Goal: Transaction & Acquisition: Obtain resource

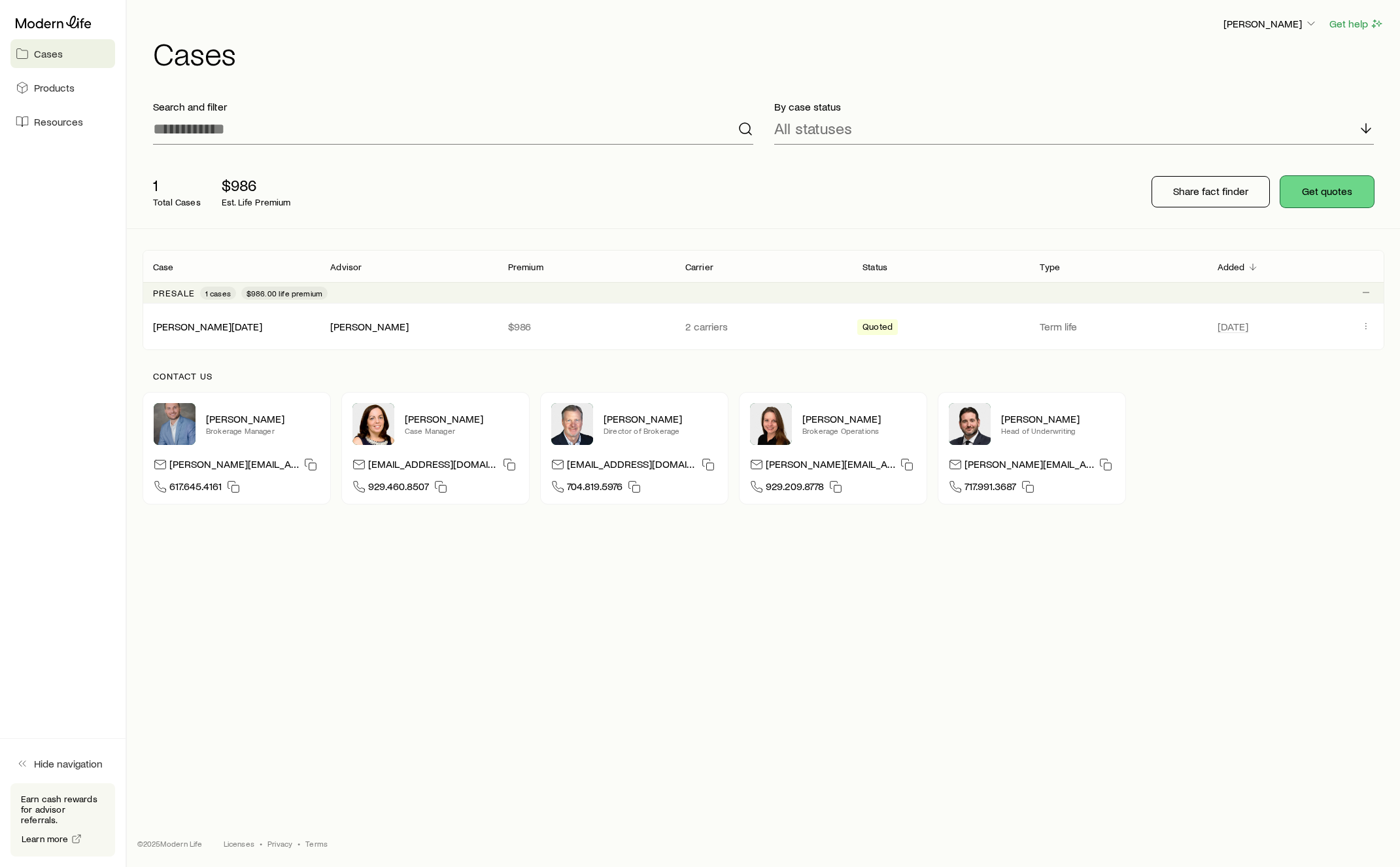
click at [1332, 189] on button "Get quotes" at bounding box center [1327, 192] width 93 height 31
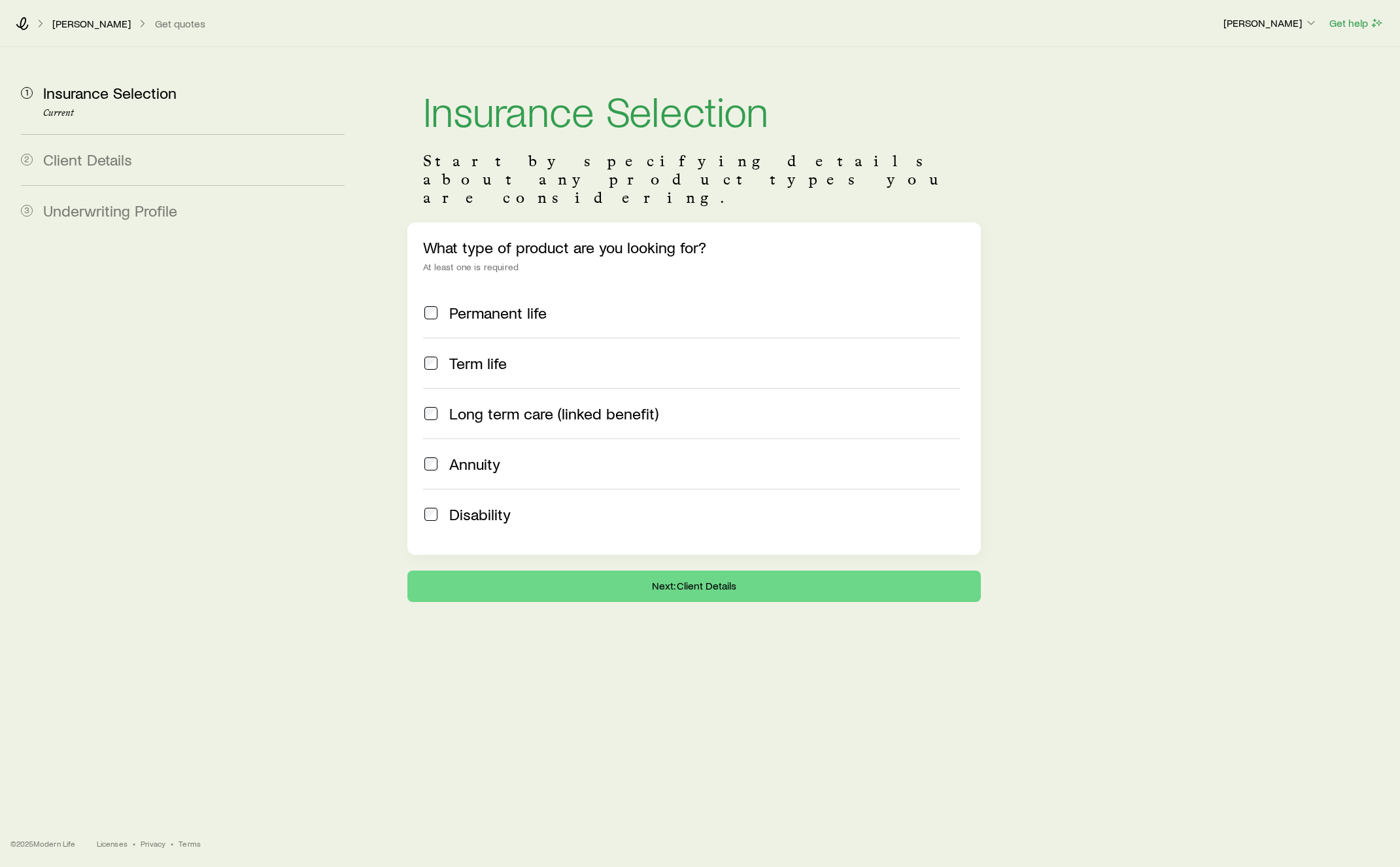
click at [467, 354] on span "Term life" at bounding box center [478, 362] width 57 height 18
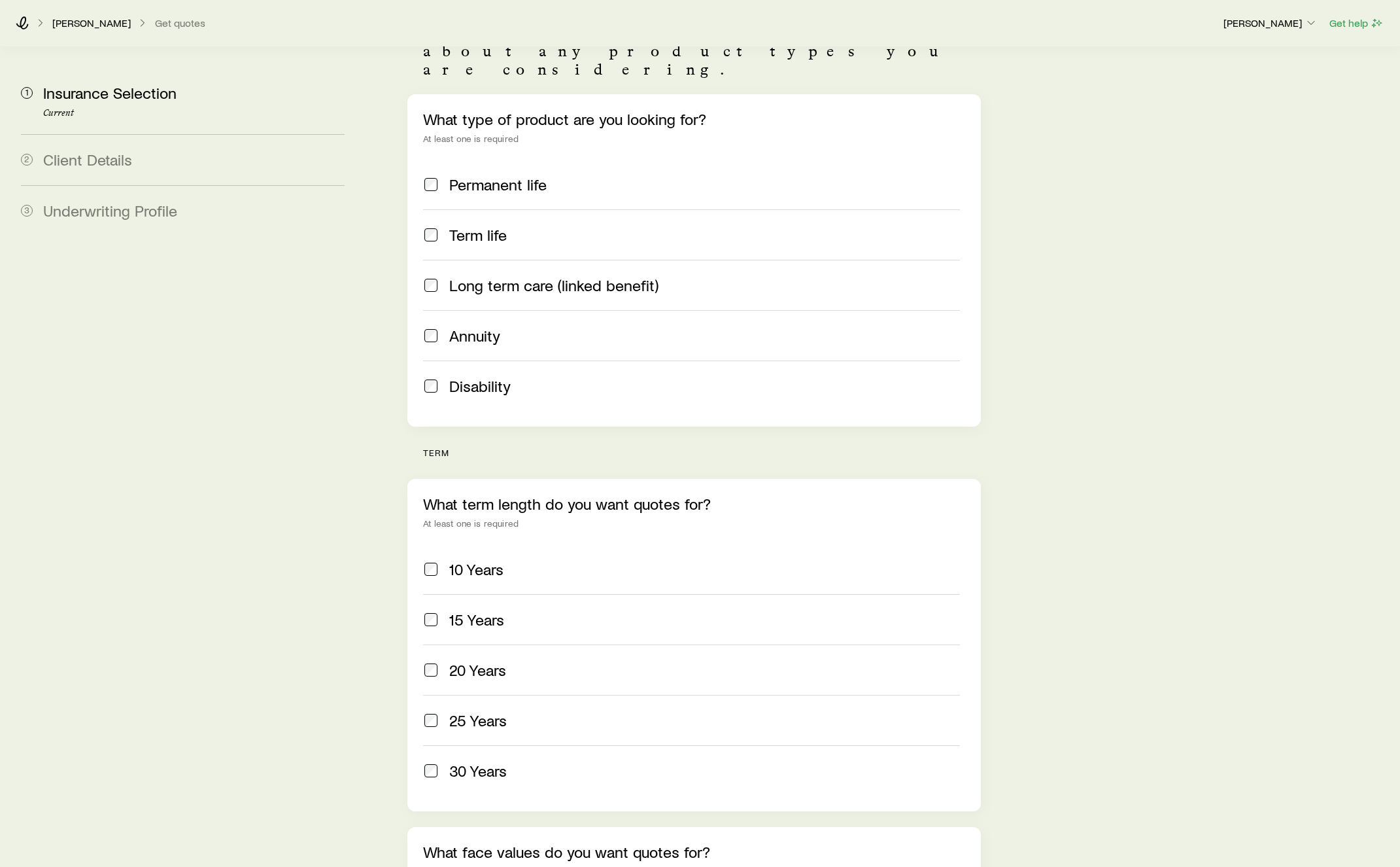
scroll to position [205, 0]
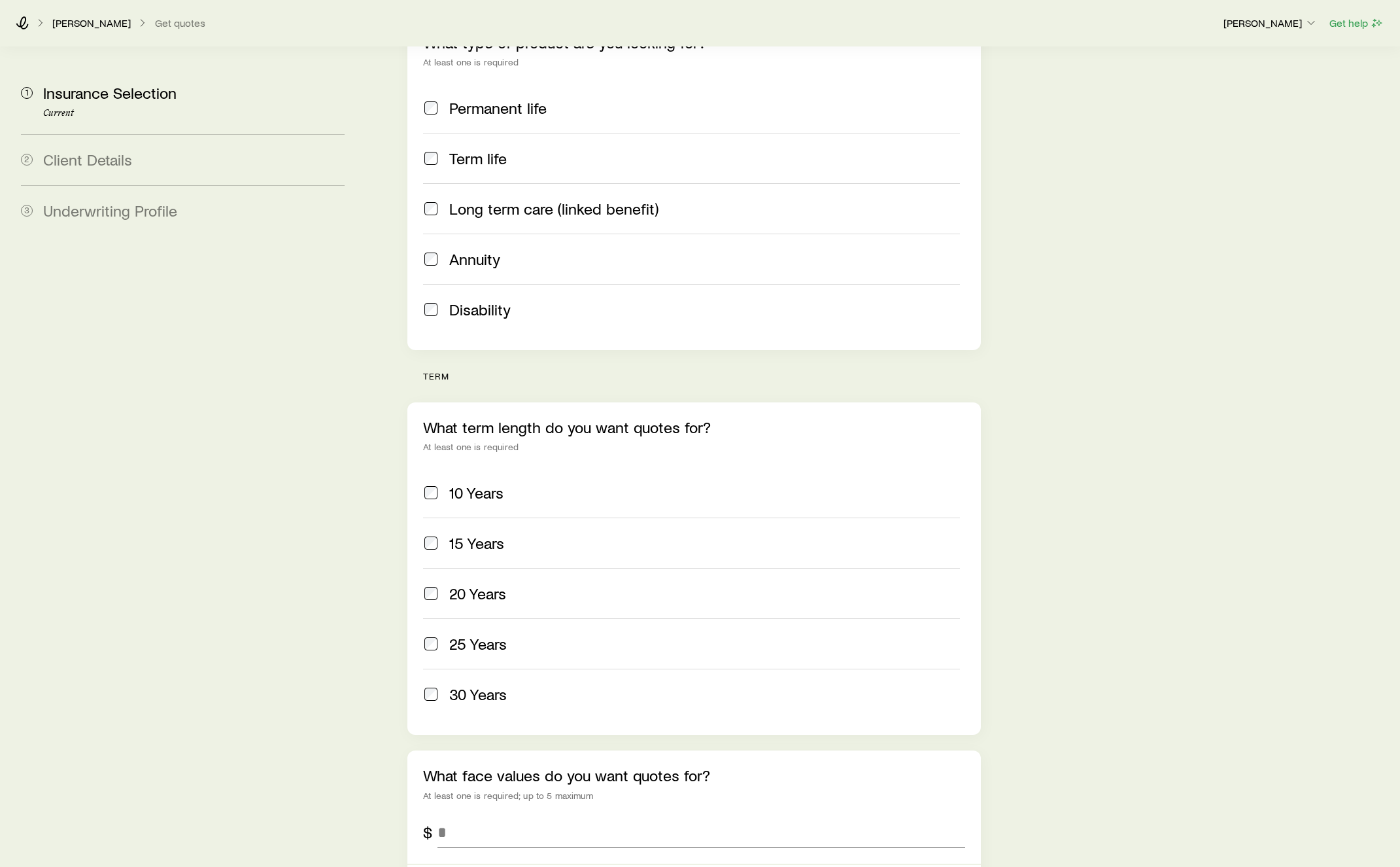
click at [477, 584] on span "20 Years" at bounding box center [478, 593] width 57 height 18
click at [474, 685] on span "30 Years" at bounding box center [478, 694] width 57 height 18
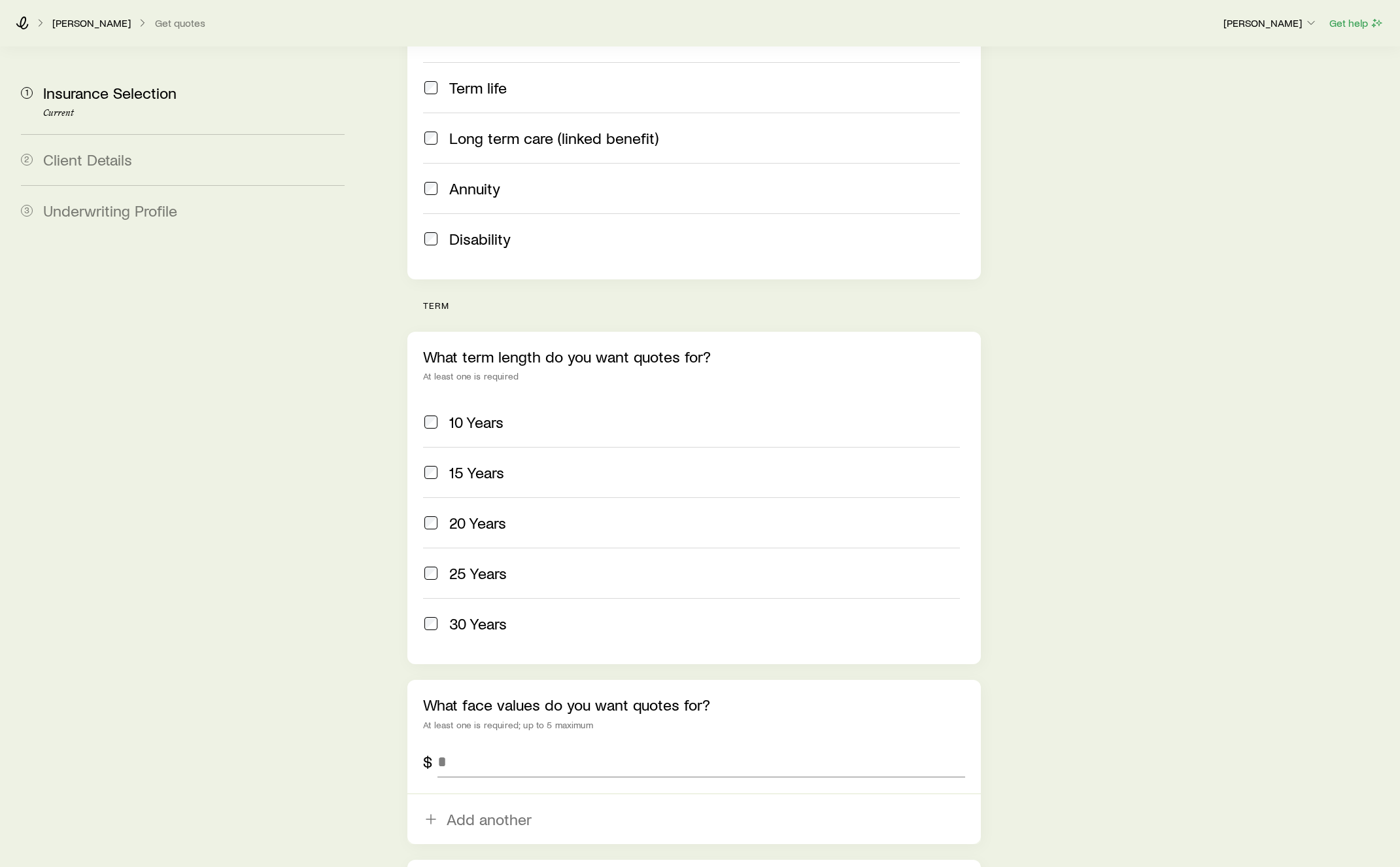
scroll to position [465, 0]
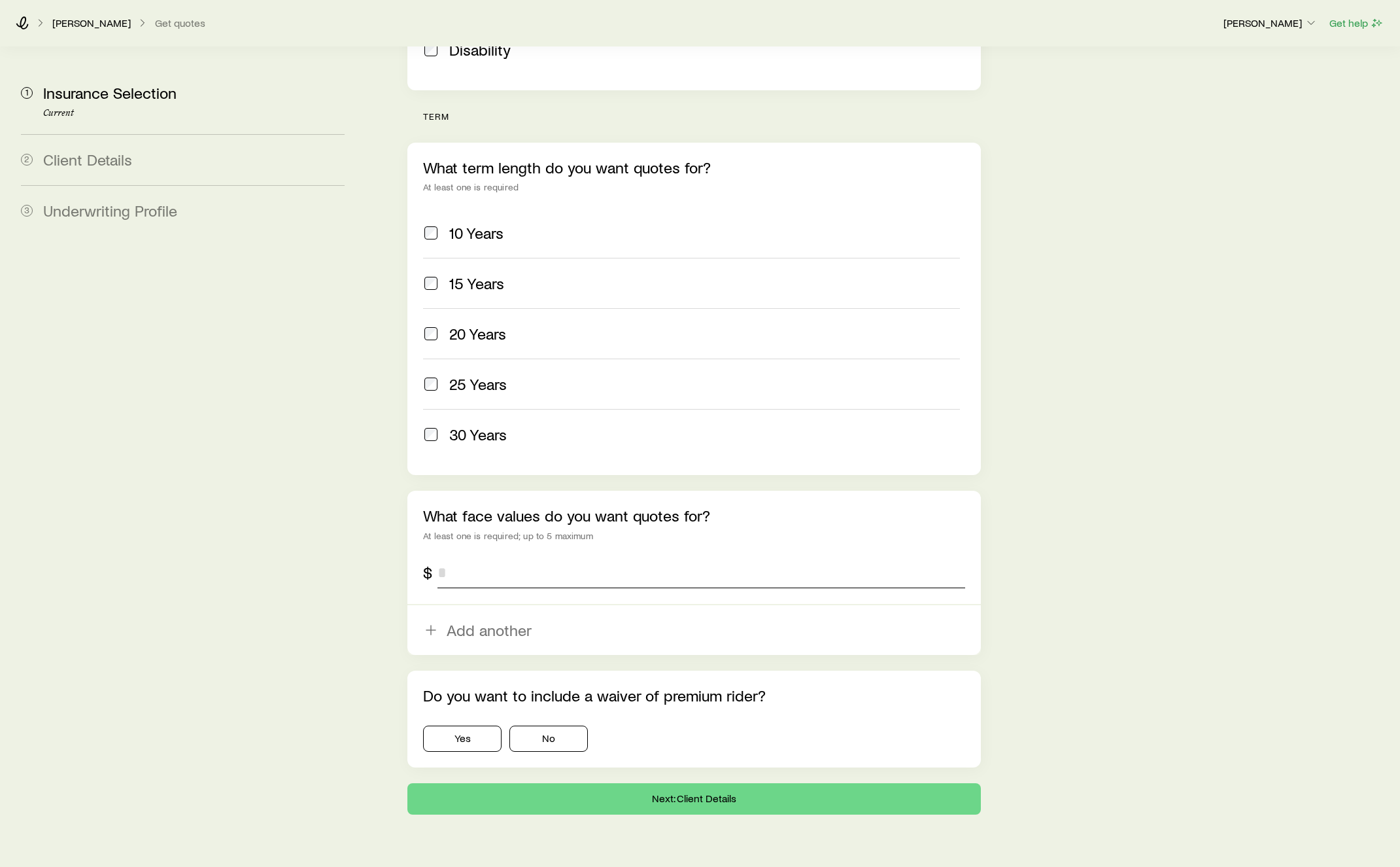
click at [497, 557] on input "tel" at bounding box center [702, 572] width 528 height 31
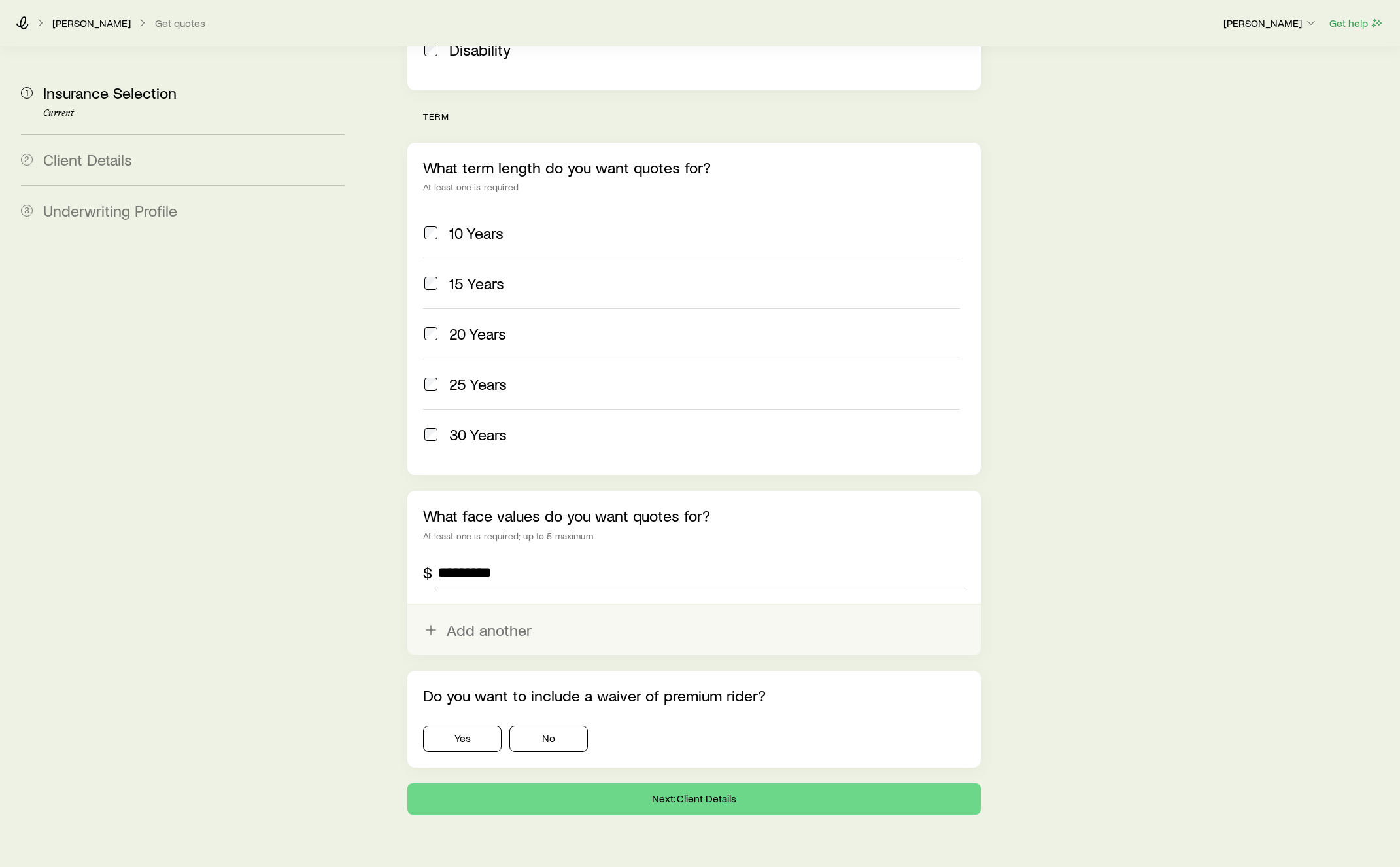
type input "*********"
click at [475, 605] on button "Add another" at bounding box center [695, 630] width 574 height 50
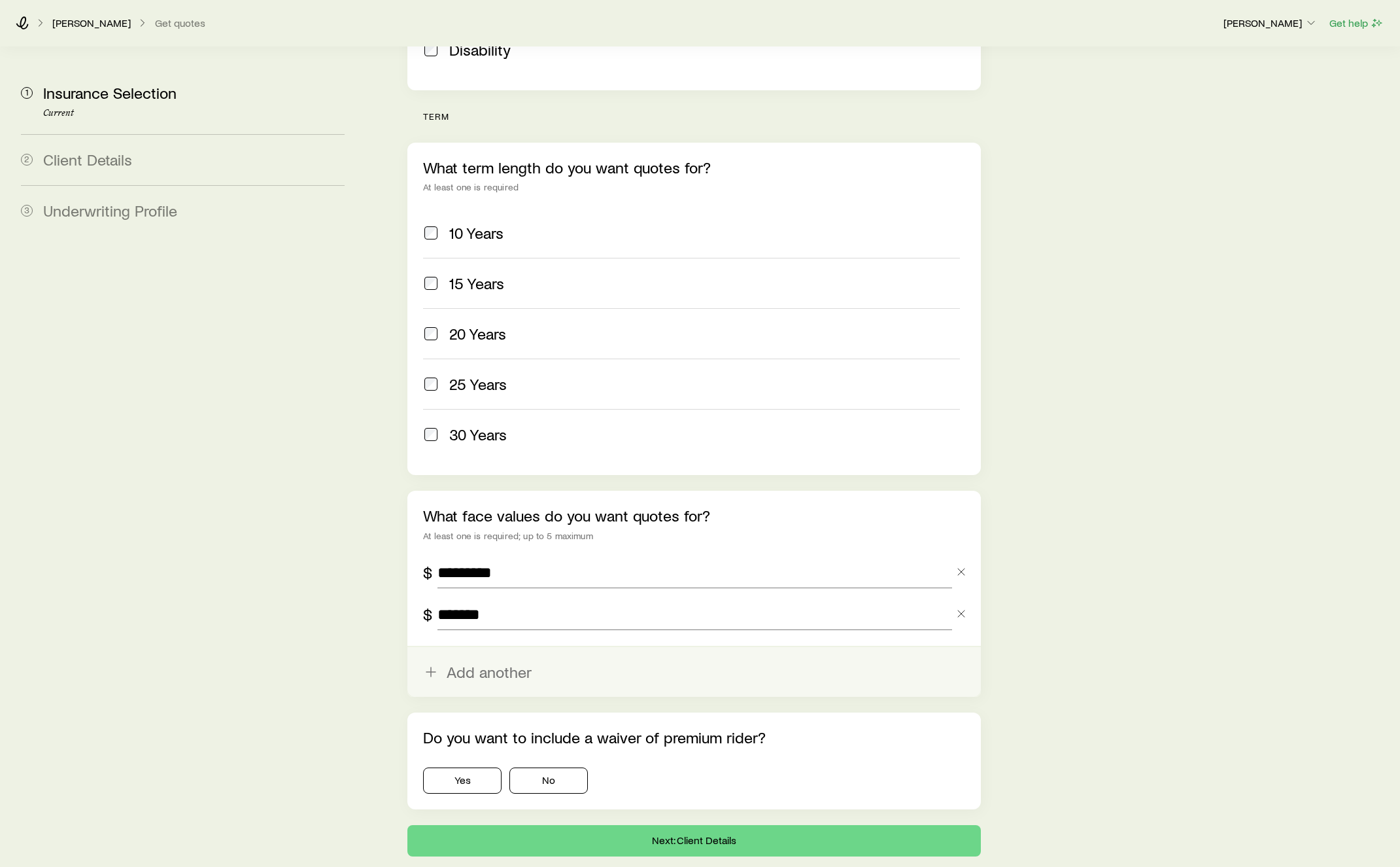
scroll to position [506, 0]
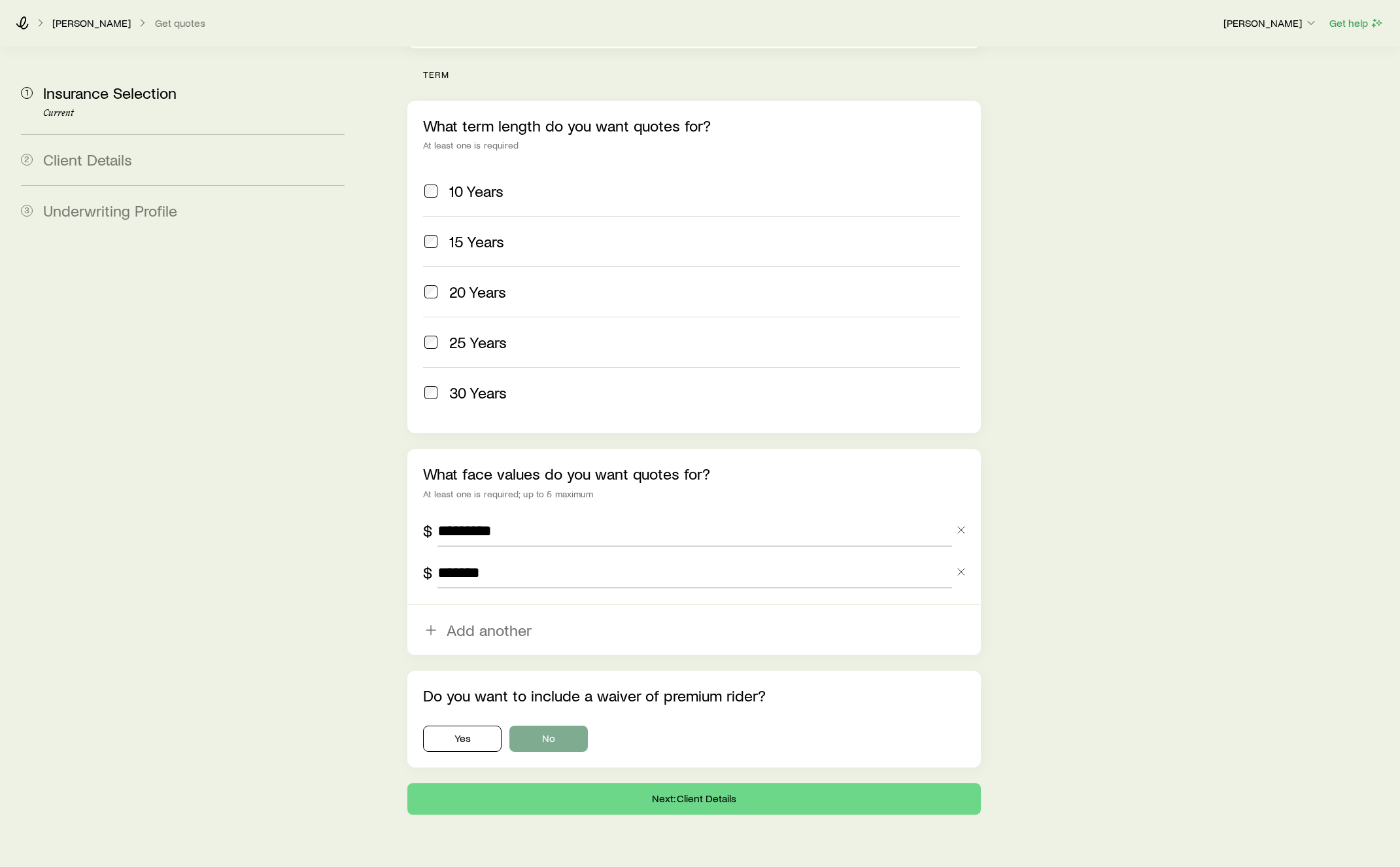
type input "*******"
click at [536, 726] on button "No" at bounding box center [549, 738] width 79 height 26
click at [630, 784] on button "Next: Client Details" at bounding box center [695, 799] width 574 height 31
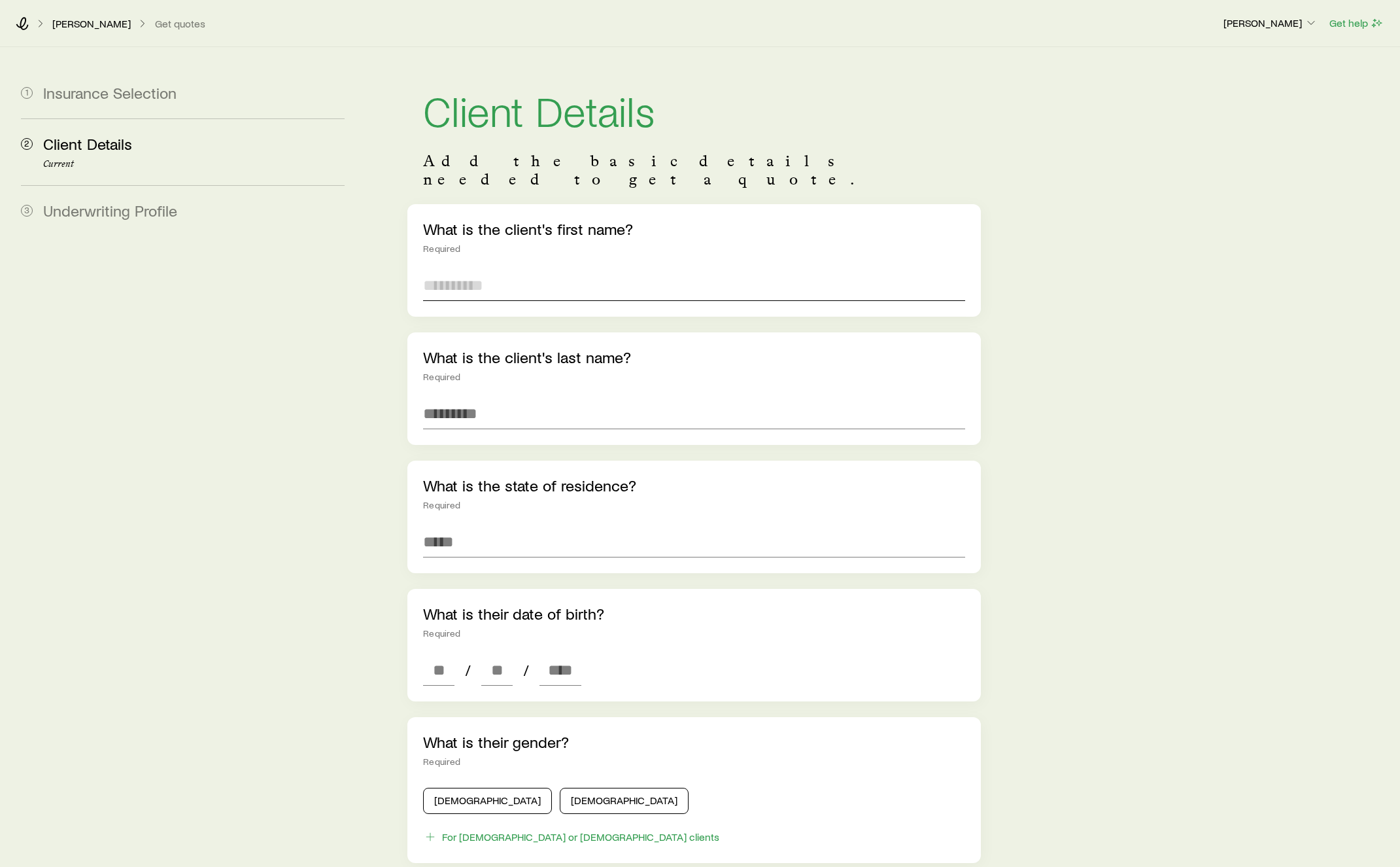
click at [451, 279] on input "text" at bounding box center [695, 285] width 542 height 31
type input "*****"
type input "******"
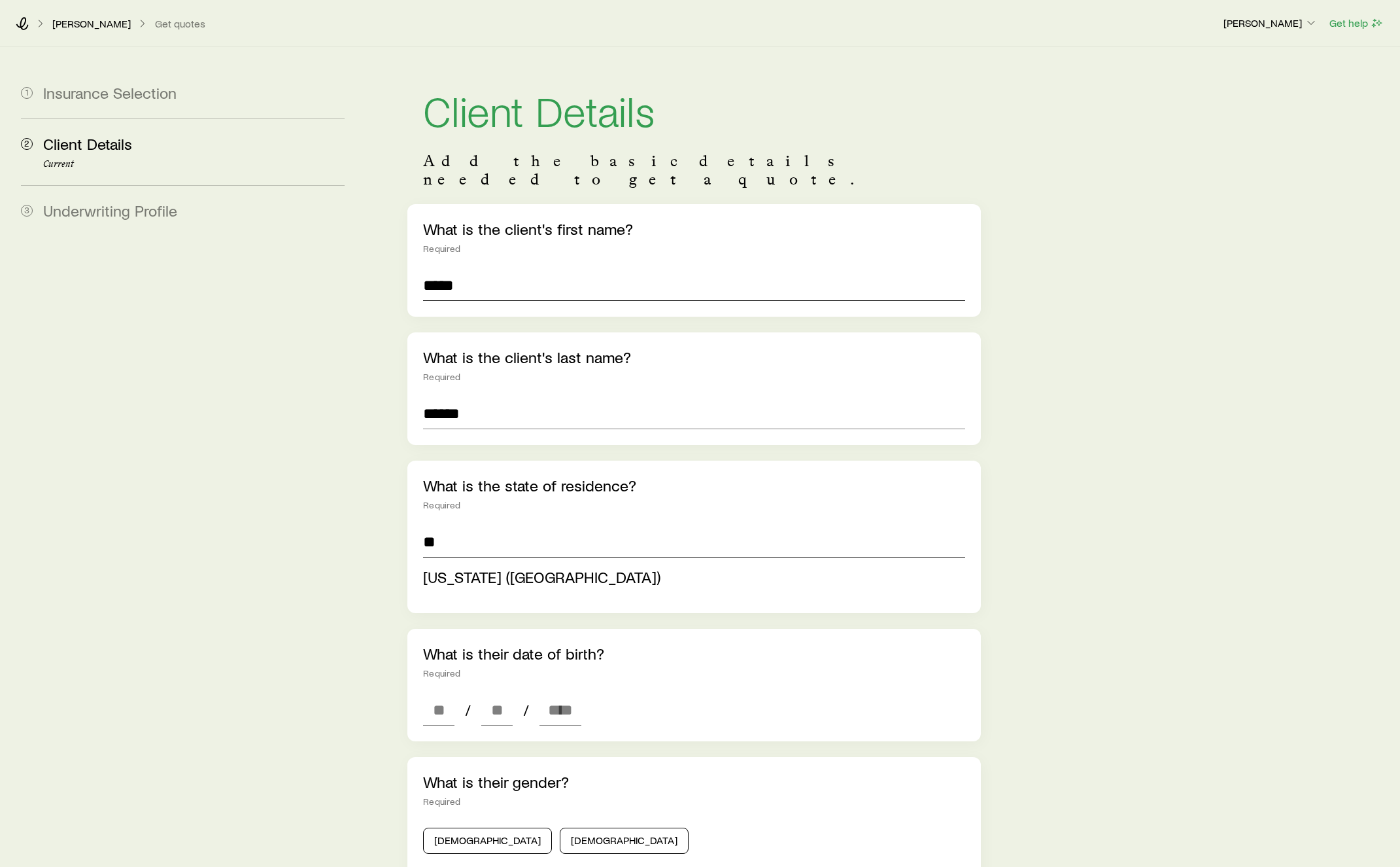
type input "**"
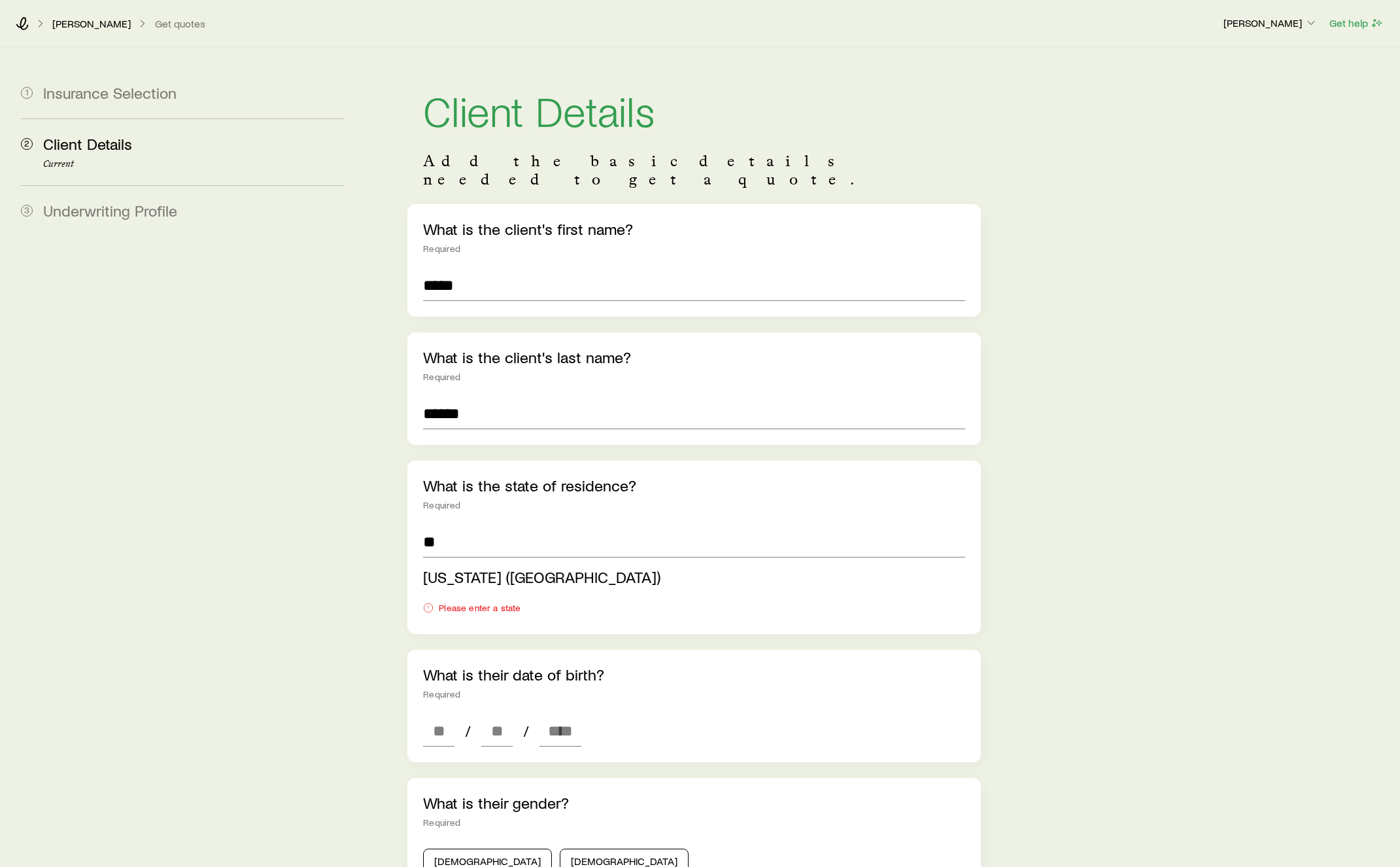
click at [508, 563] on li "[US_STATE] ([GEOGRAPHIC_DATA])" at bounding box center [691, 577] width 534 height 29
type input "**********"
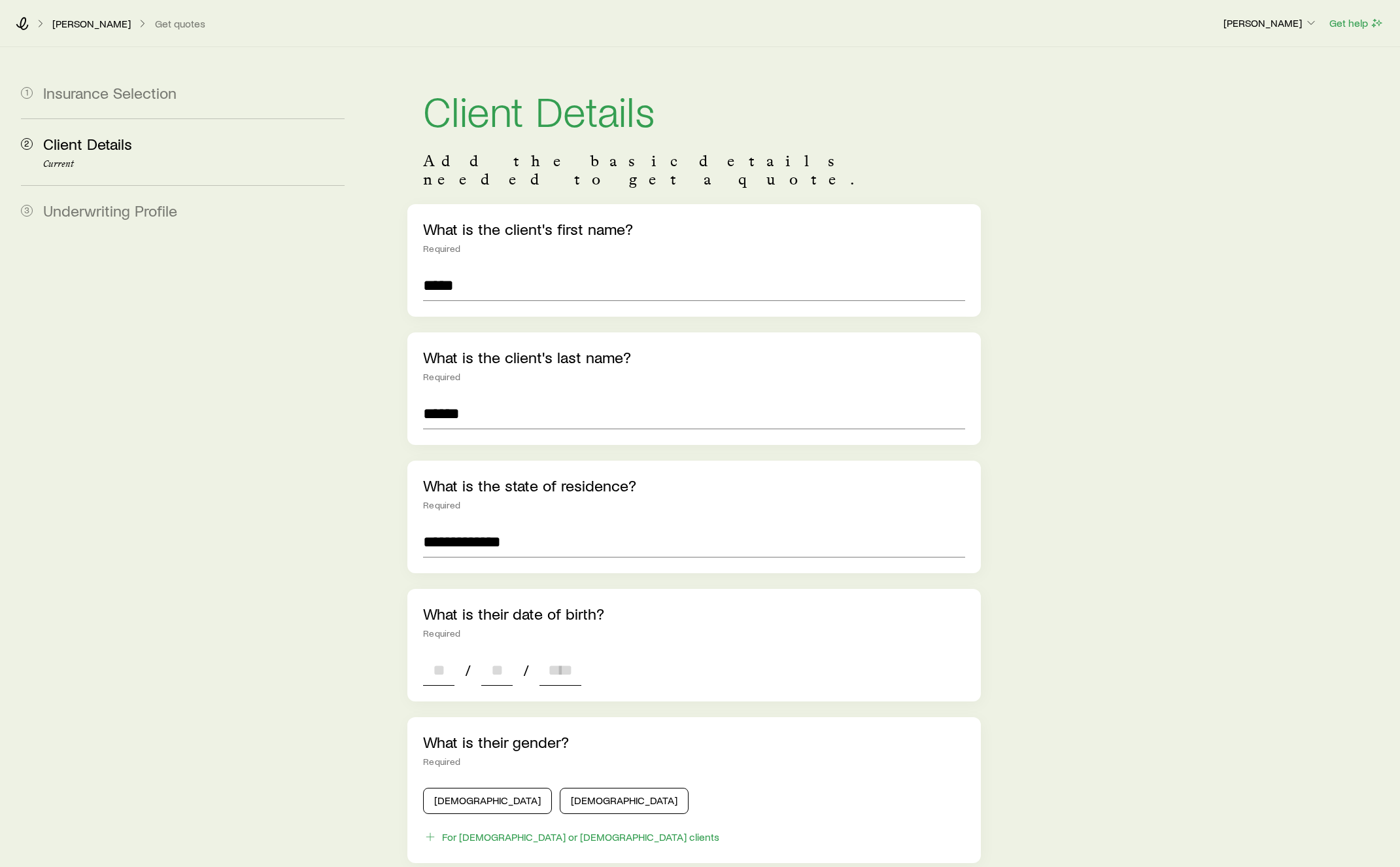
click at [431, 662] on input at bounding box center [439, 670] width 31 height 31
type input "**"
type input "****"
type input "*"
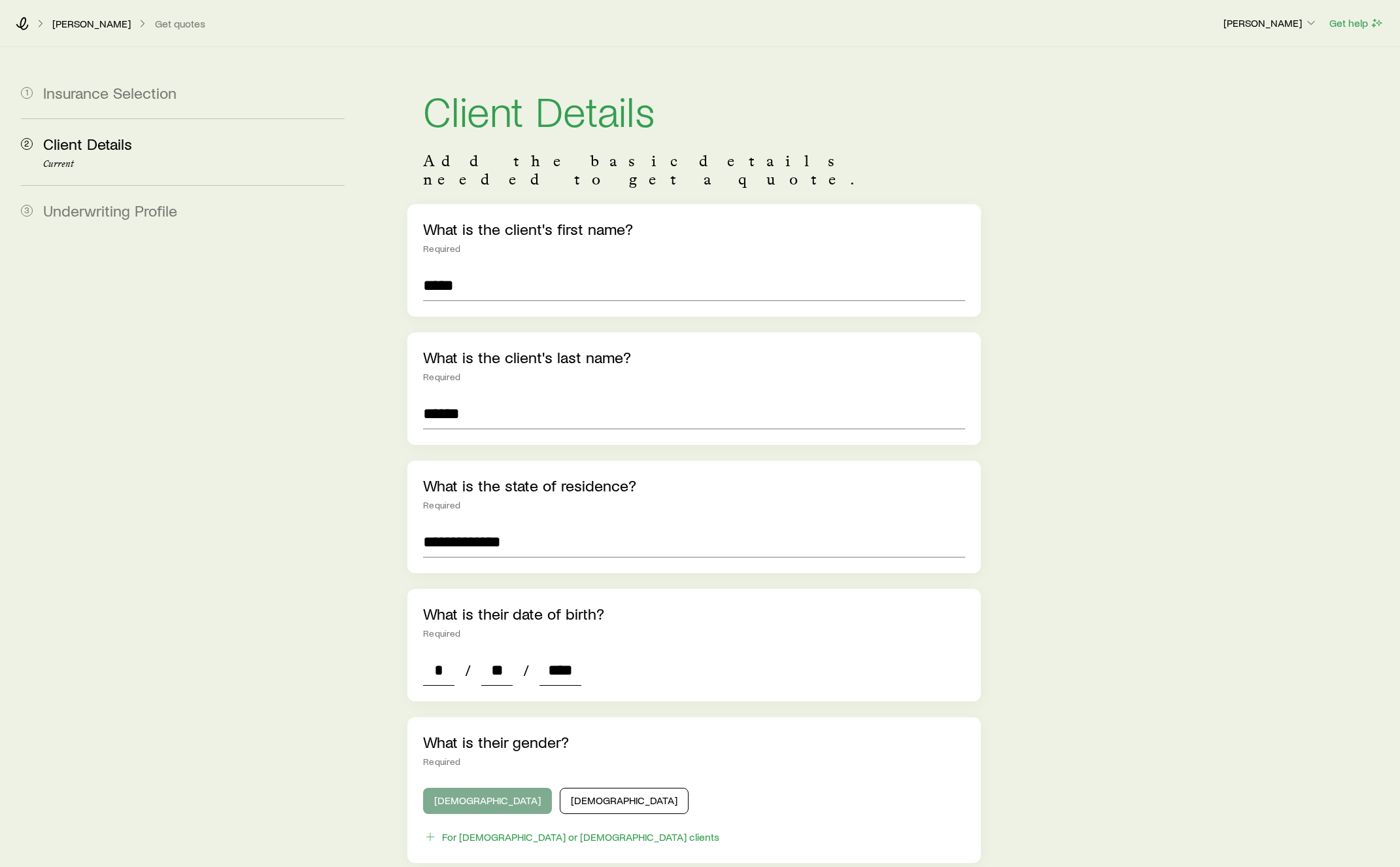
type input "****"
click at [487, 788] on button "[DEMOGRAPHIC_DATA]" at bounding box center [488, 800] width 129 height 26
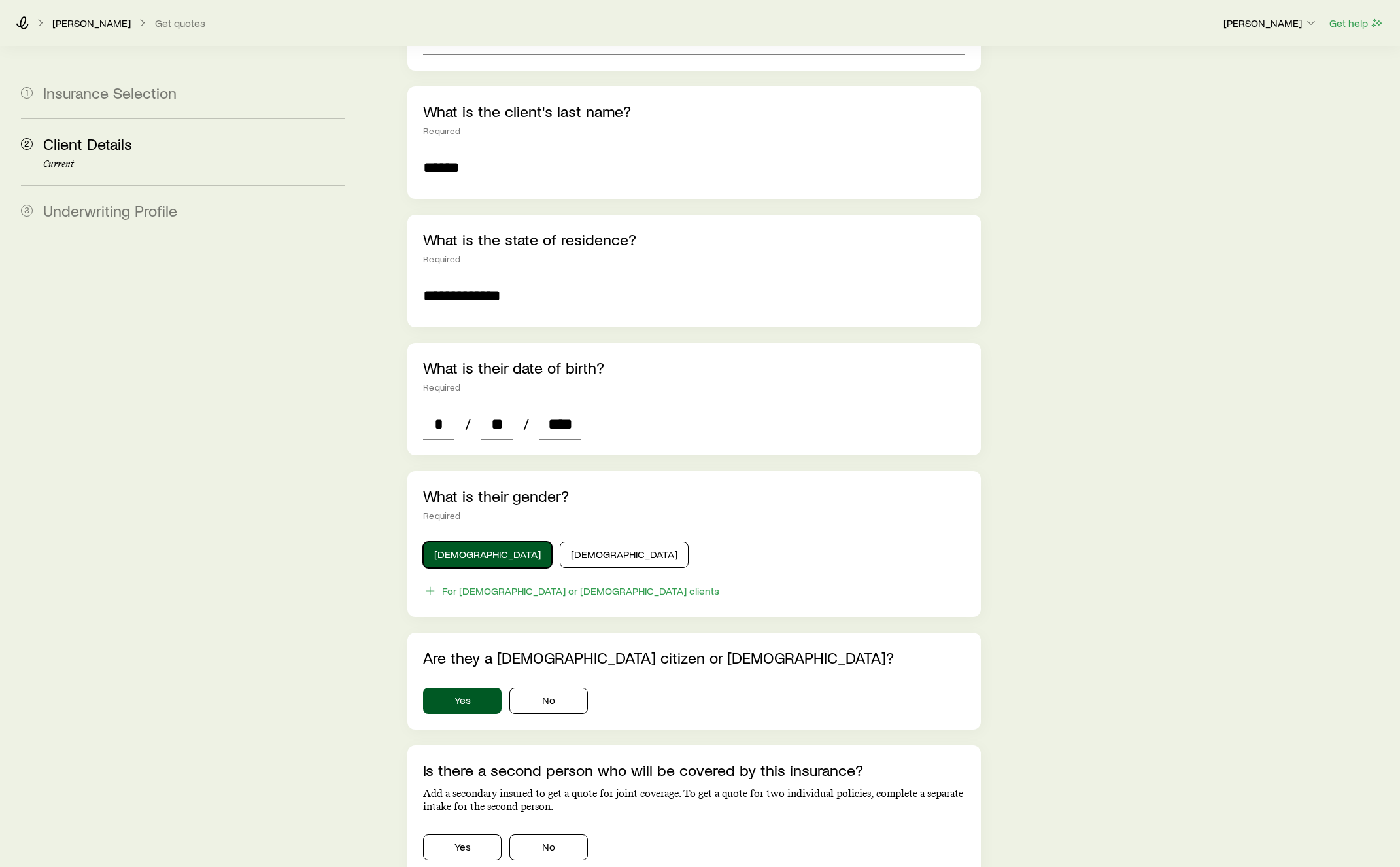
scroll to position [410, 0]
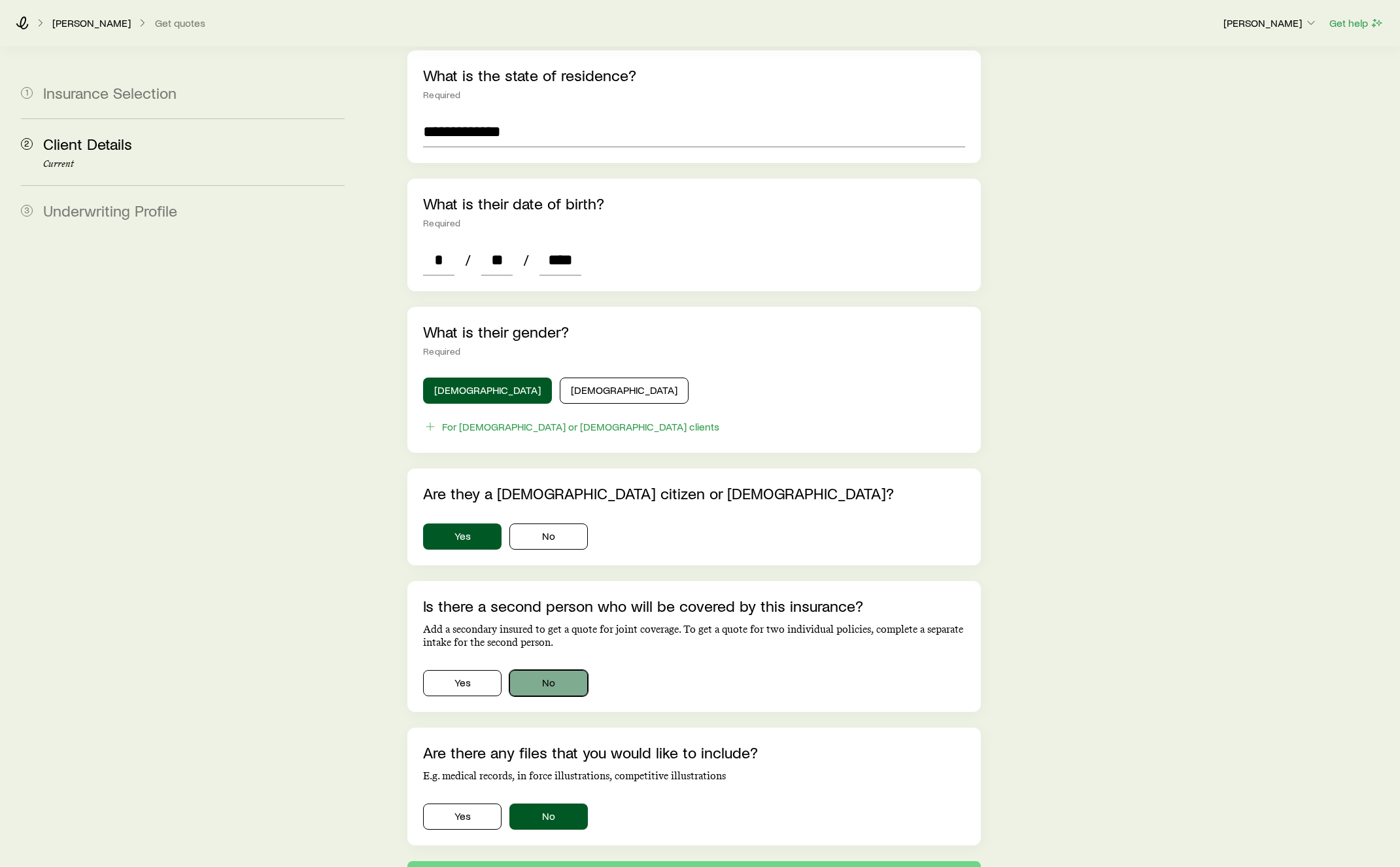
click at [567, 670] on button "No" at bounding box center [549, 683] width 79 height 26
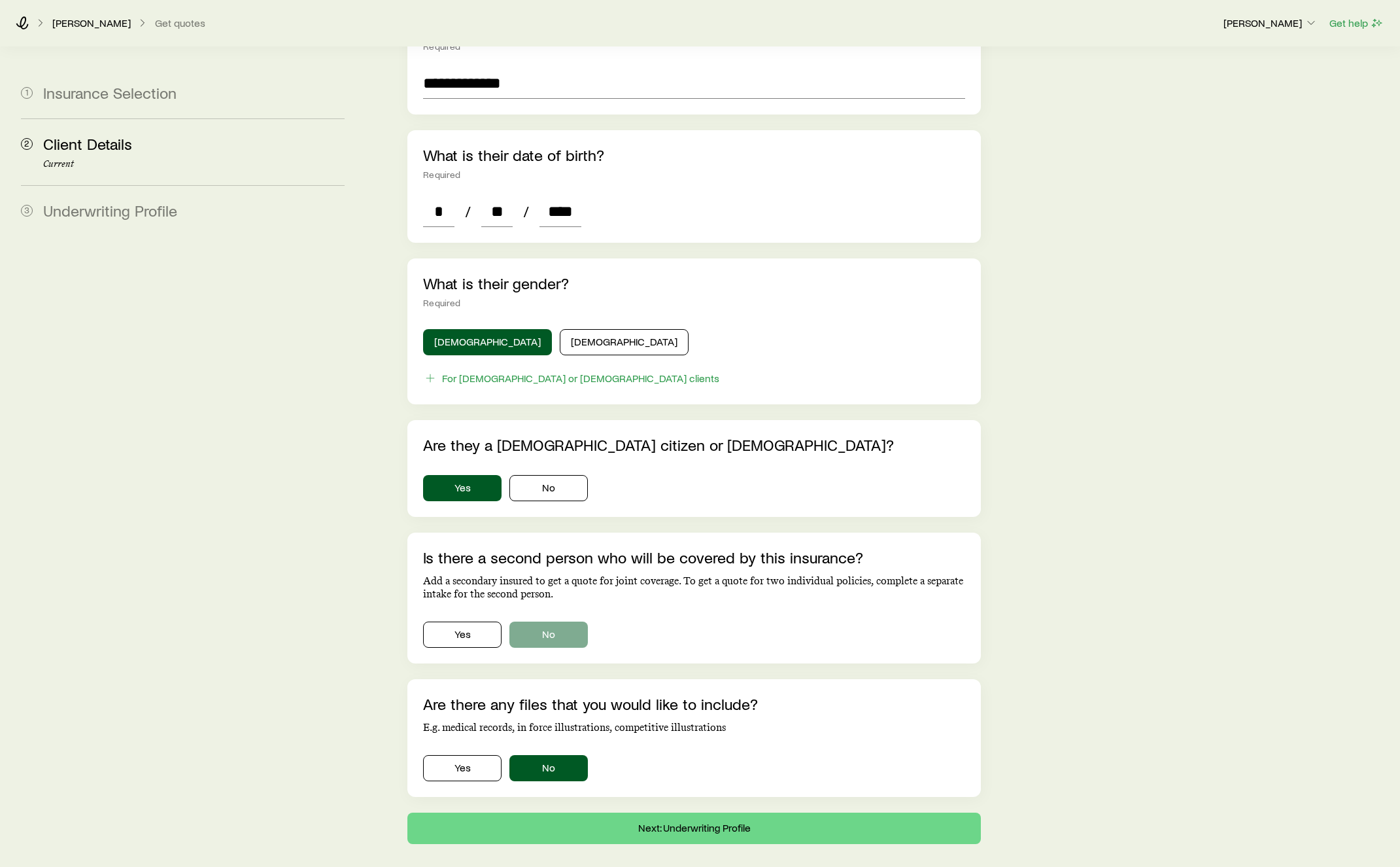
scroll to position [506, 0]
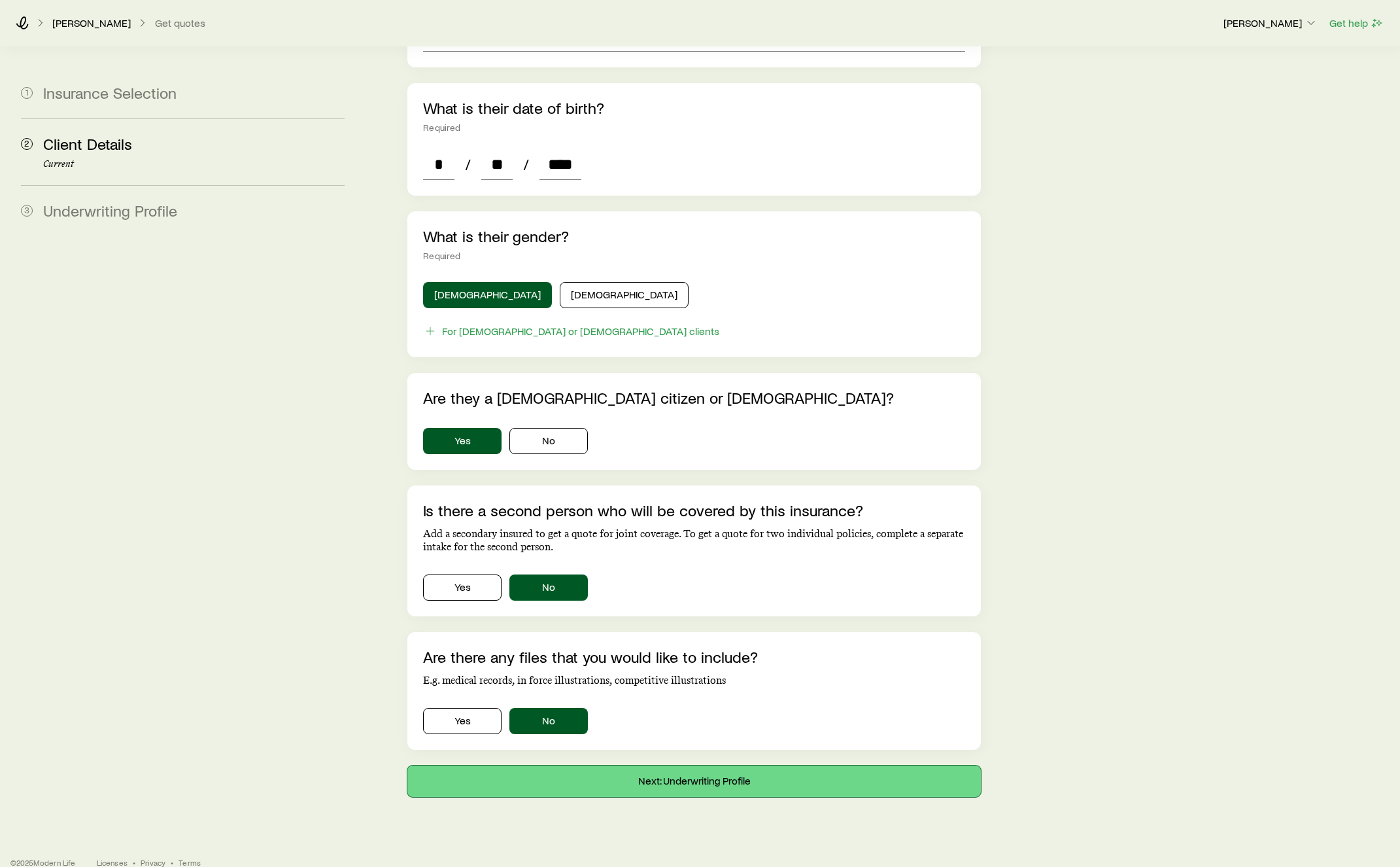
click at [663, 766] on button "Next: Underwriting Profile" at bounding box center [695, 781] width 574 height 31
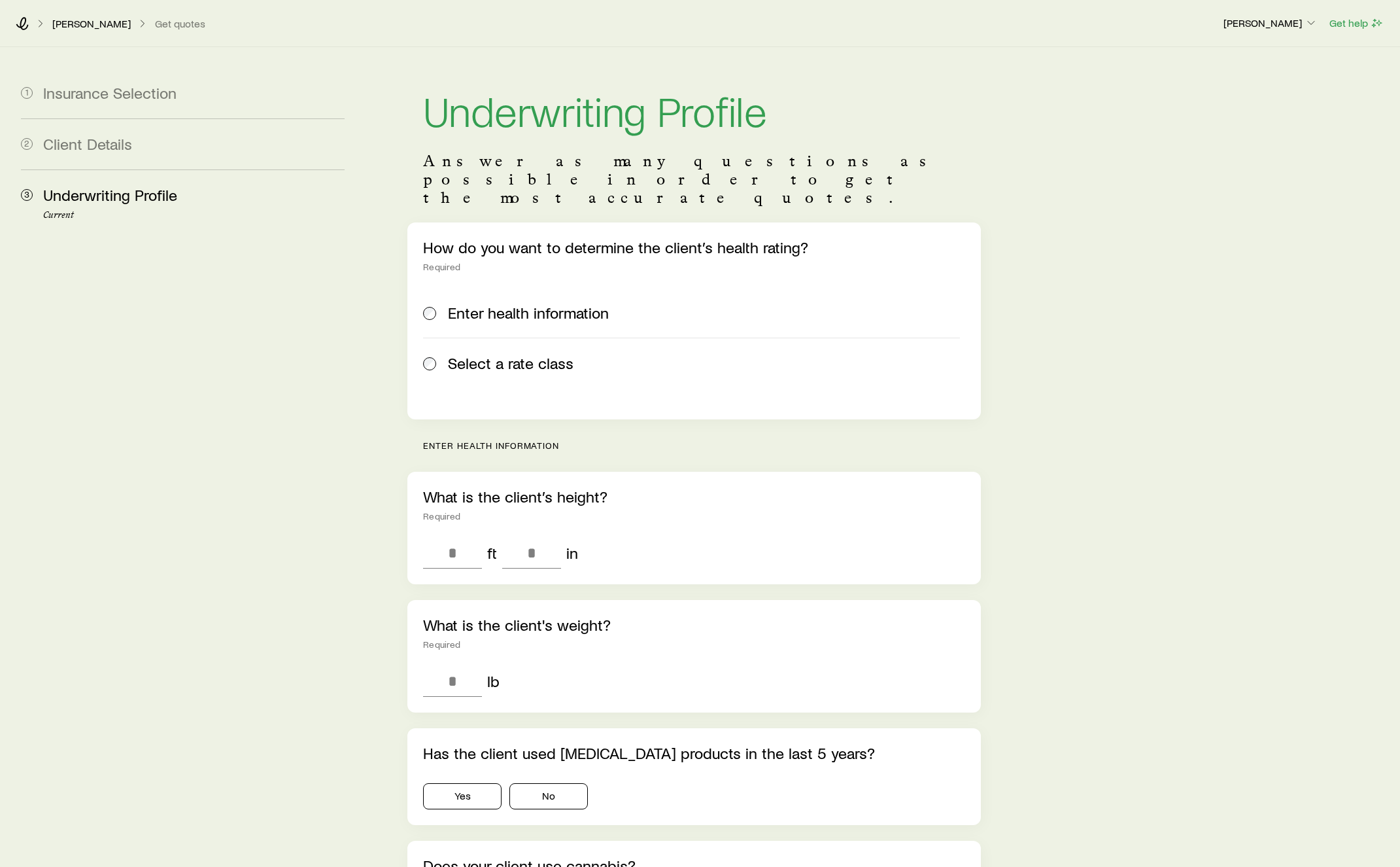
click at [459, 344] on label "Select a rate class" at bounding box center [692, 363] width 537 height 50
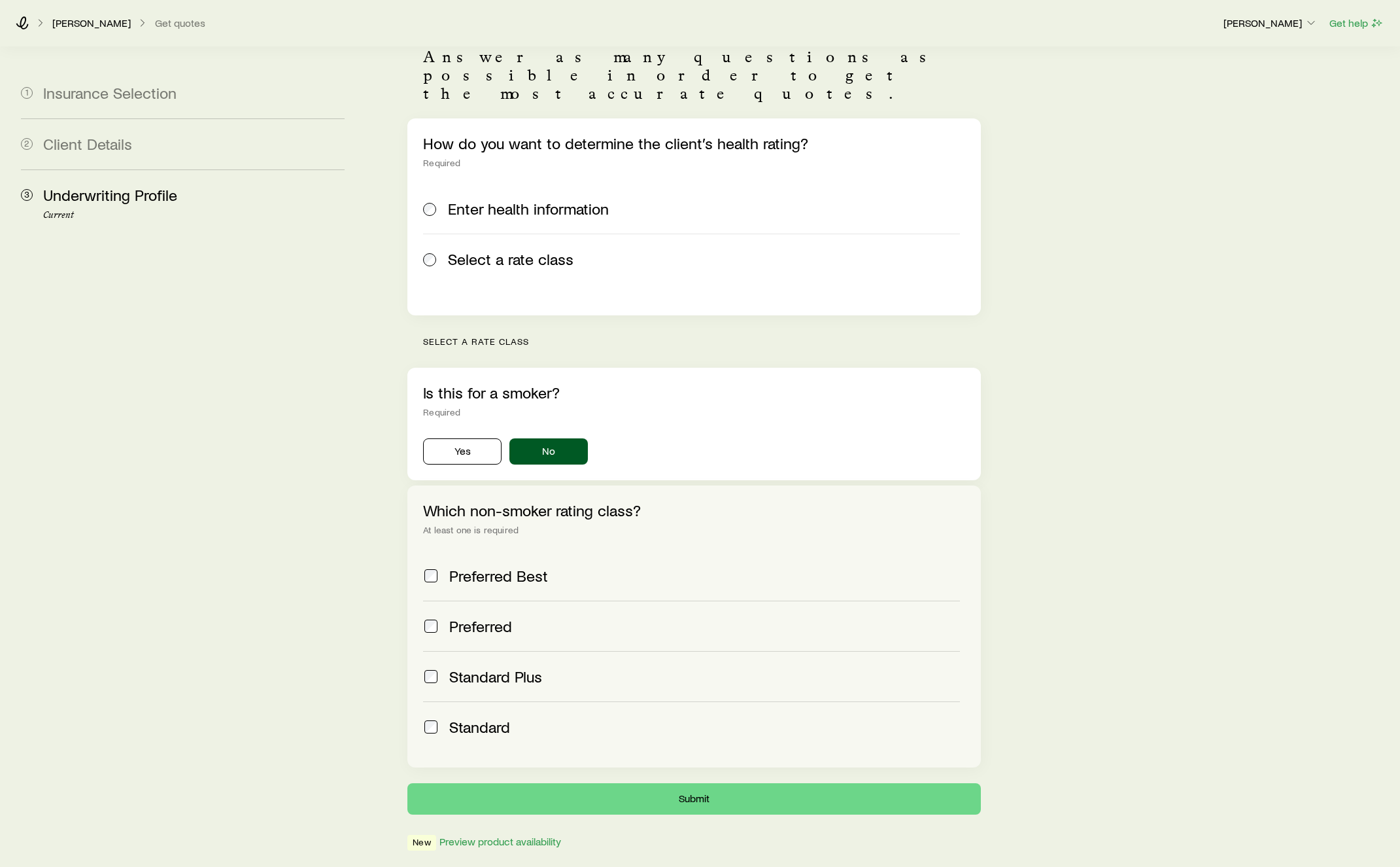
scroll to position [140, 0]
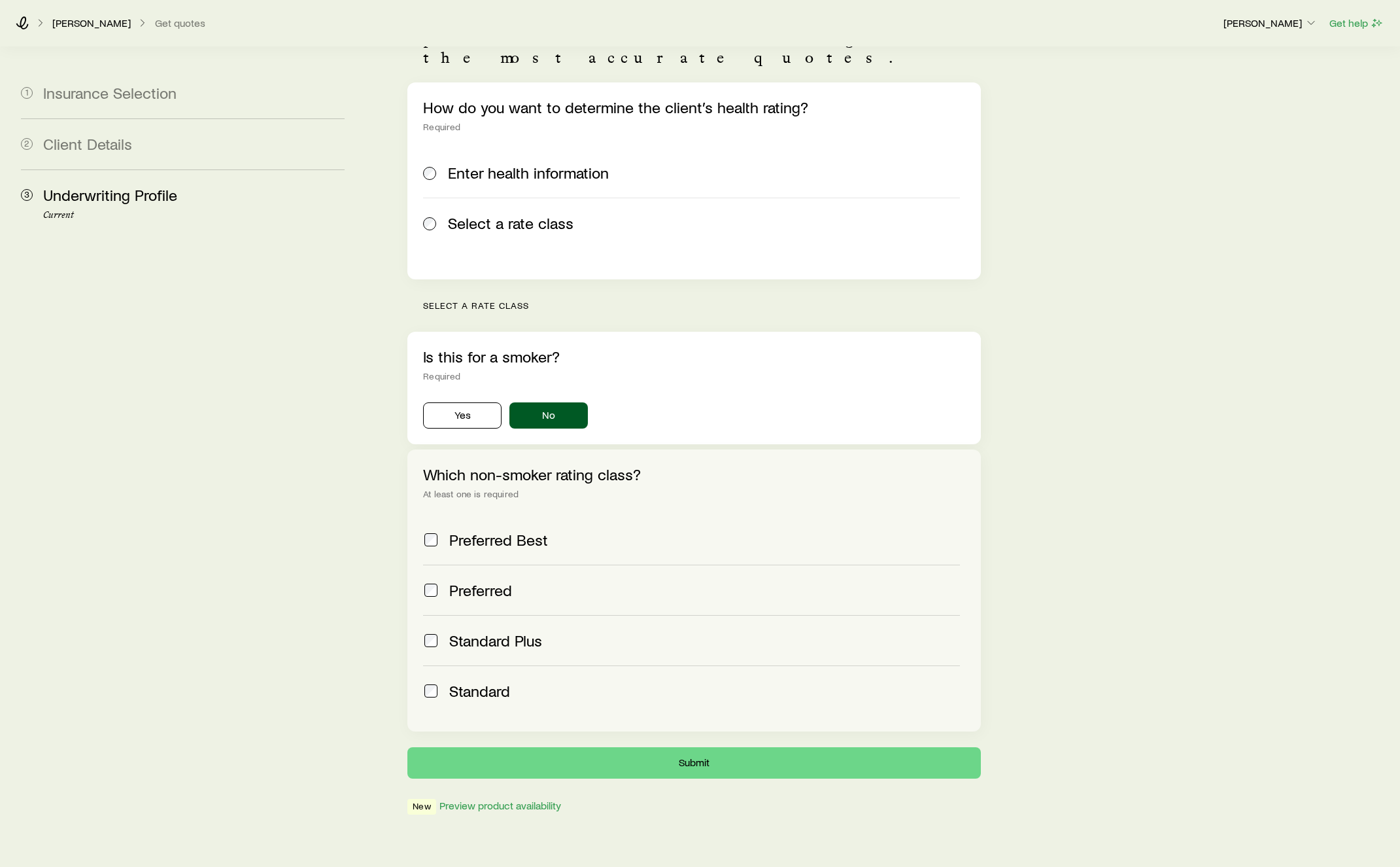
click at [493, 581] on span "Preferred" at bounding box center [481, 590] width 63 height 18
click at [490, 631] on span "Standard Plus" at bounding box center [496, 640] width 93 height 18
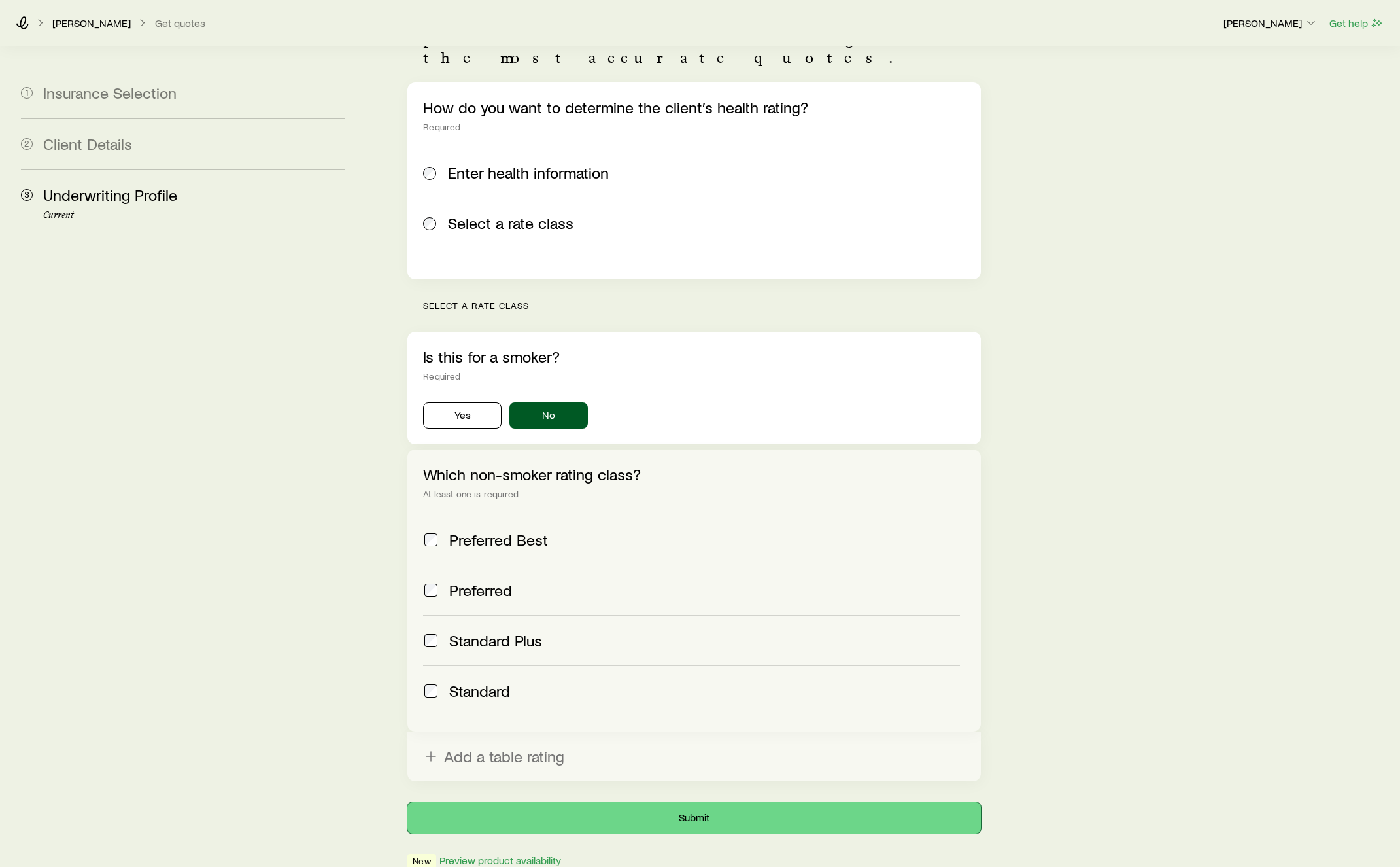
click at [596, 803] on button "Submit" at bounding box center [695, 818] width 574 height 31
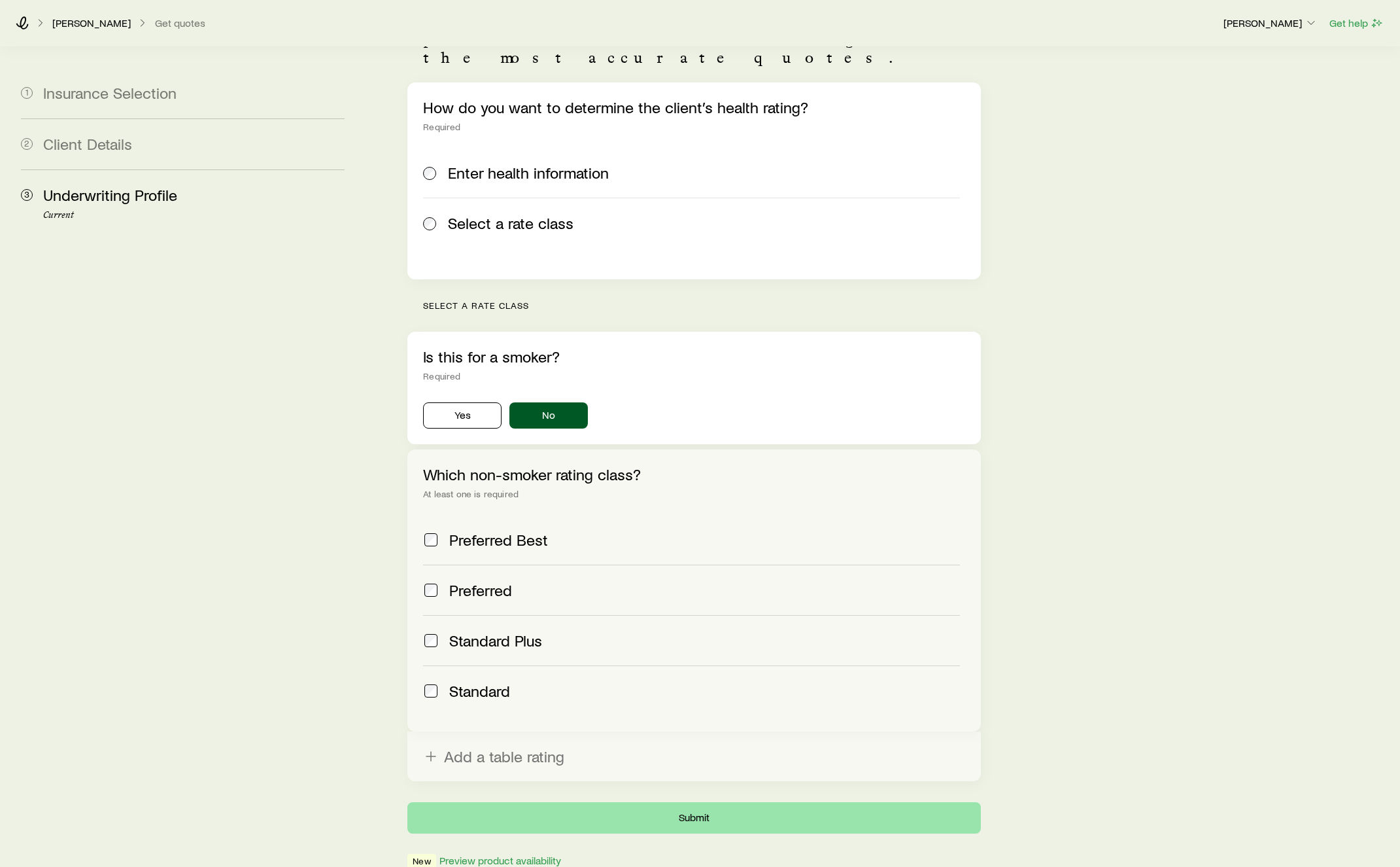
scroll to position [0, 0]
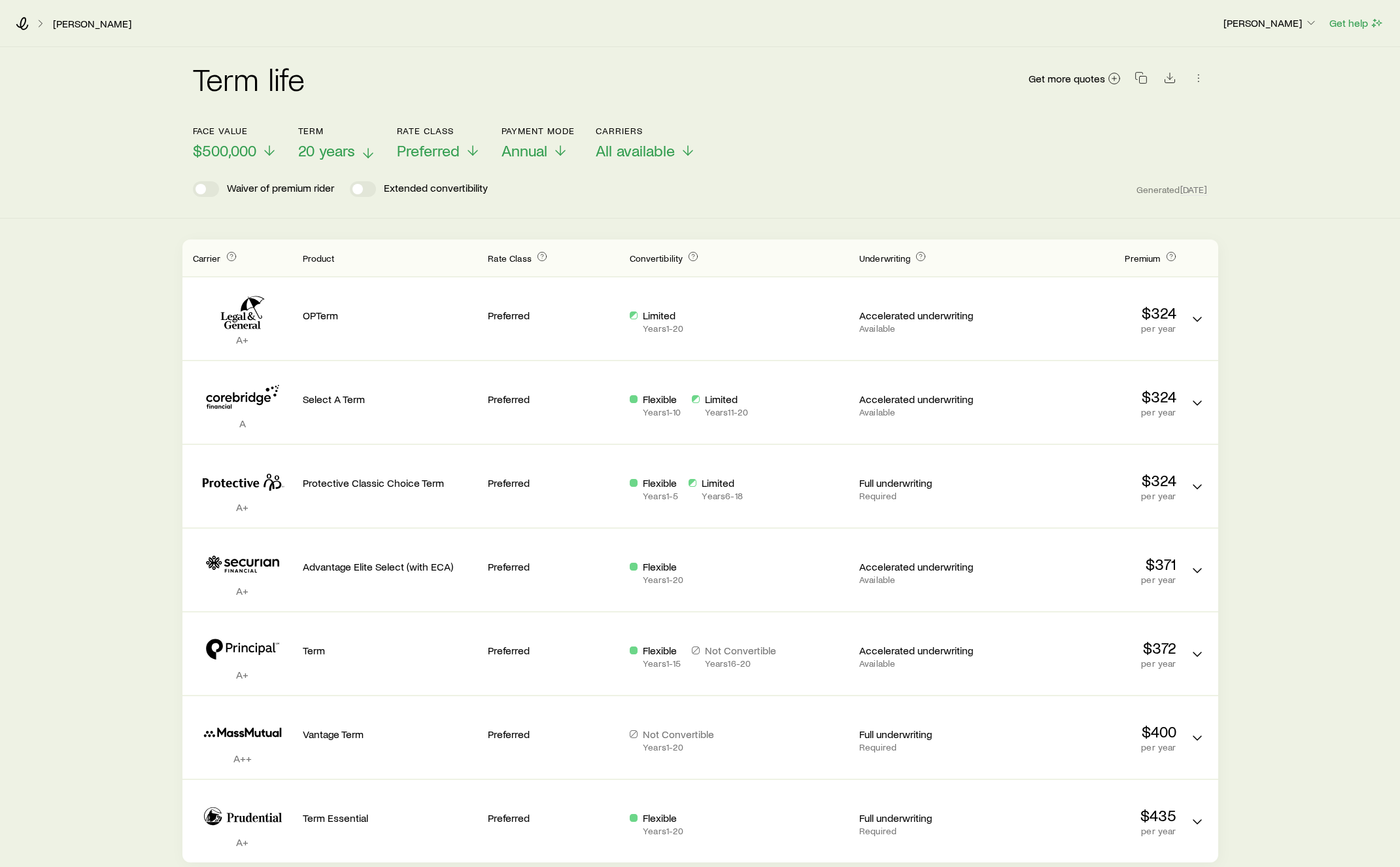
click at [332, 147] on span "20 years" at bounding box center [327, 150] width 57 height 18
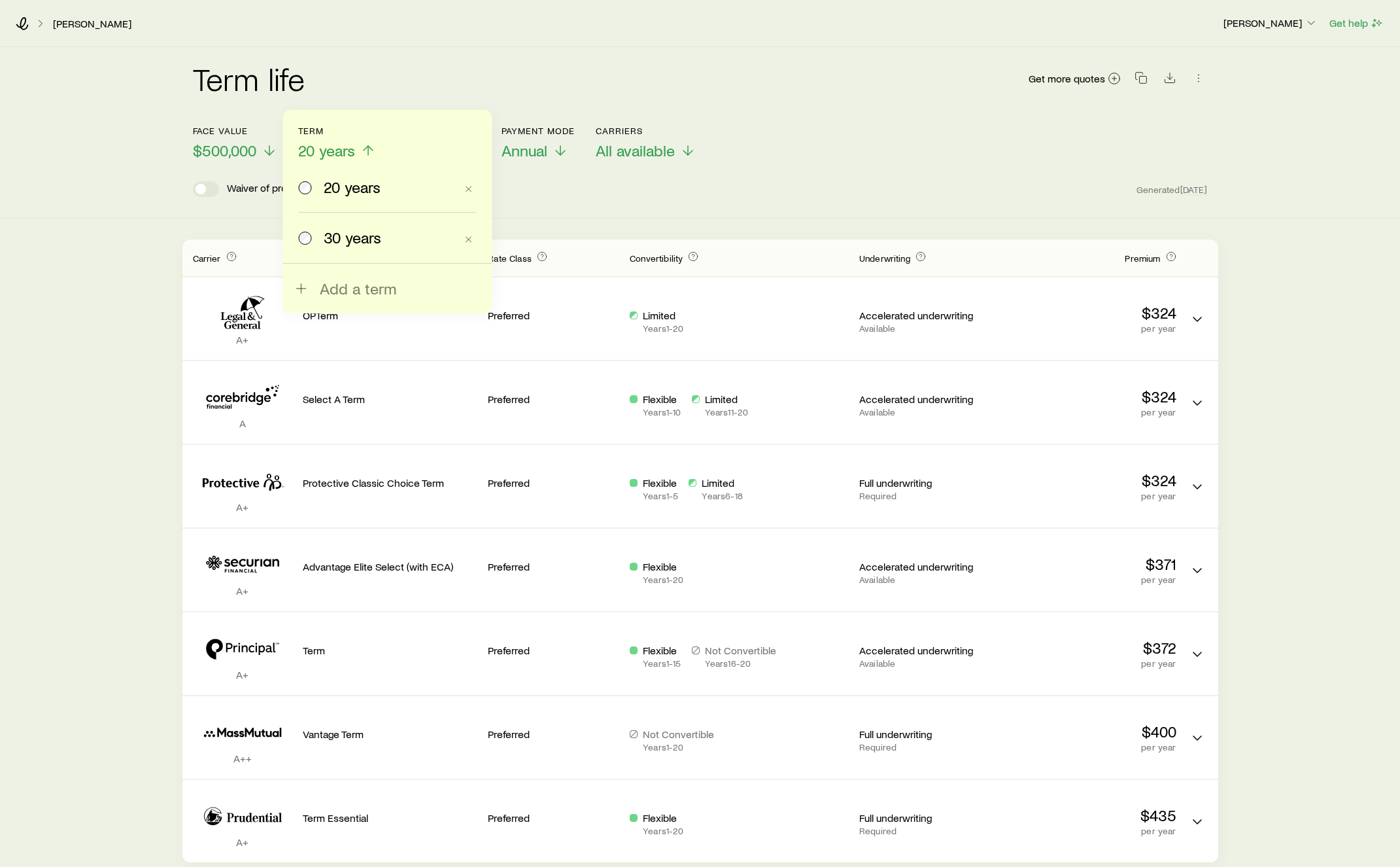
click at [361, 247] on label "30 years" at bounding box center [377, 237] width 157 height 50
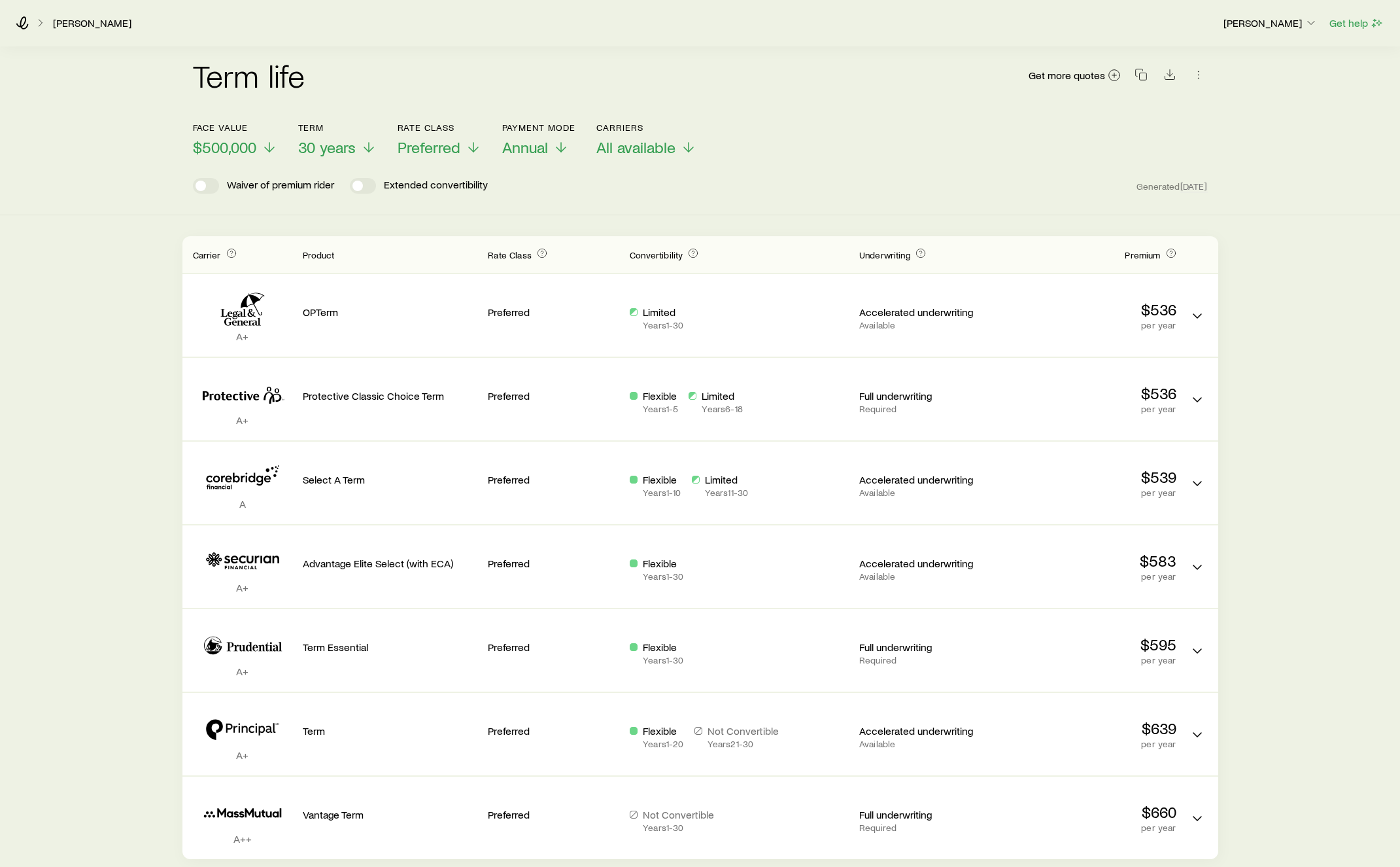
scroll to position [4, 0]
click at [268, 142] on icon at bounding box center [269, 149] width 16 height 16
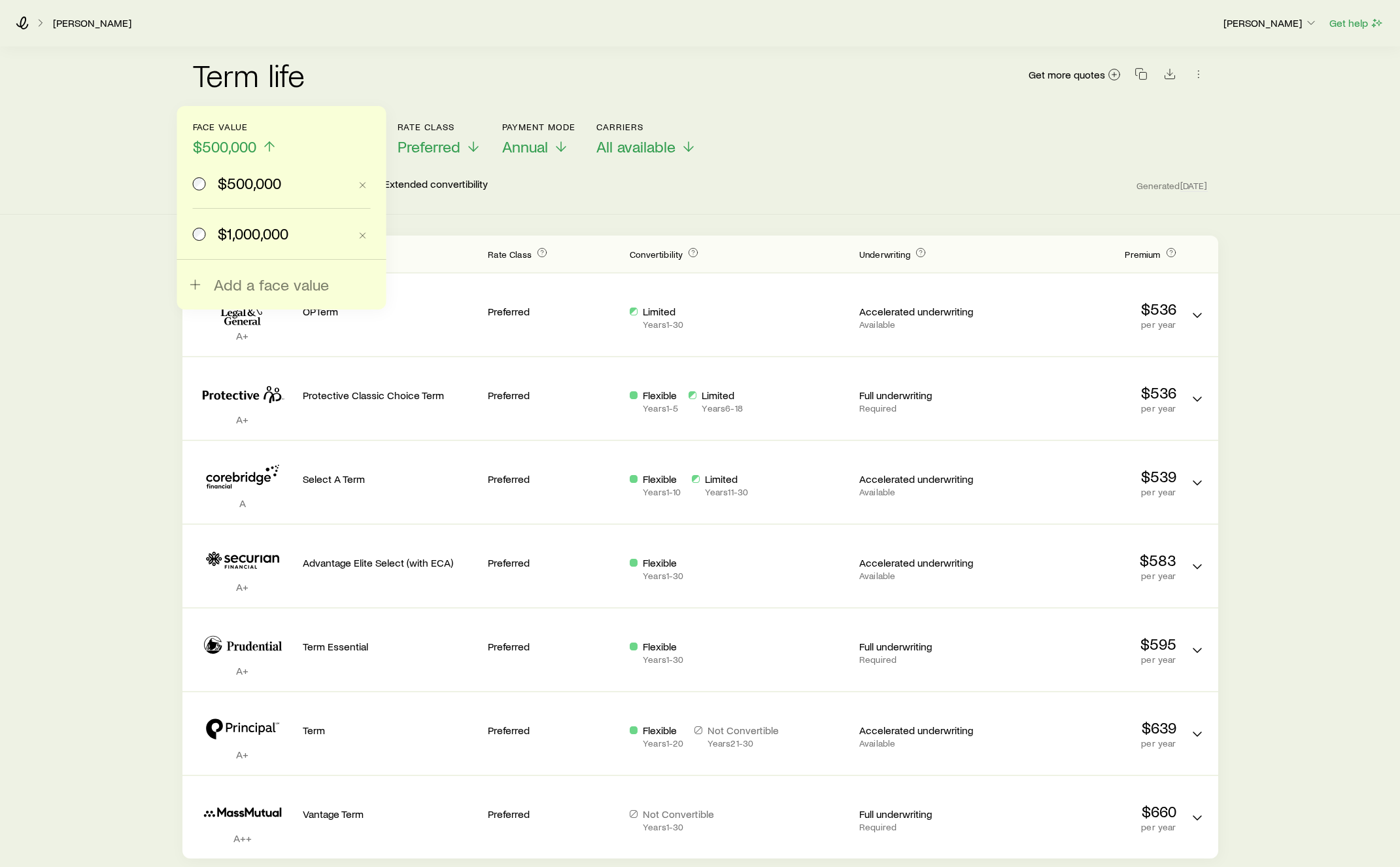
click at [255, 225] on span "$1,000,000" at bounding box center [253, 233] width 71 height 18
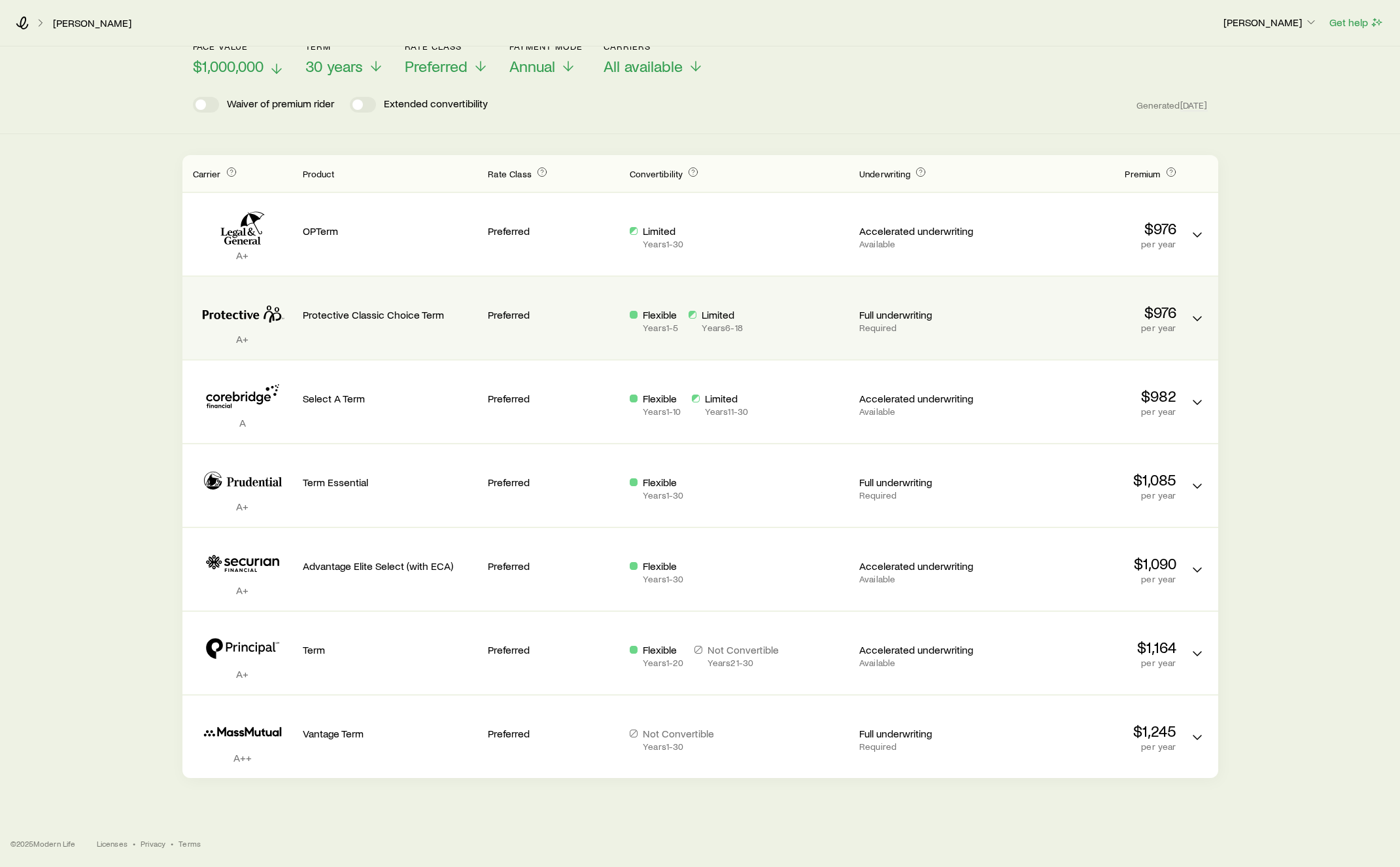
scroll to position [0, 0]
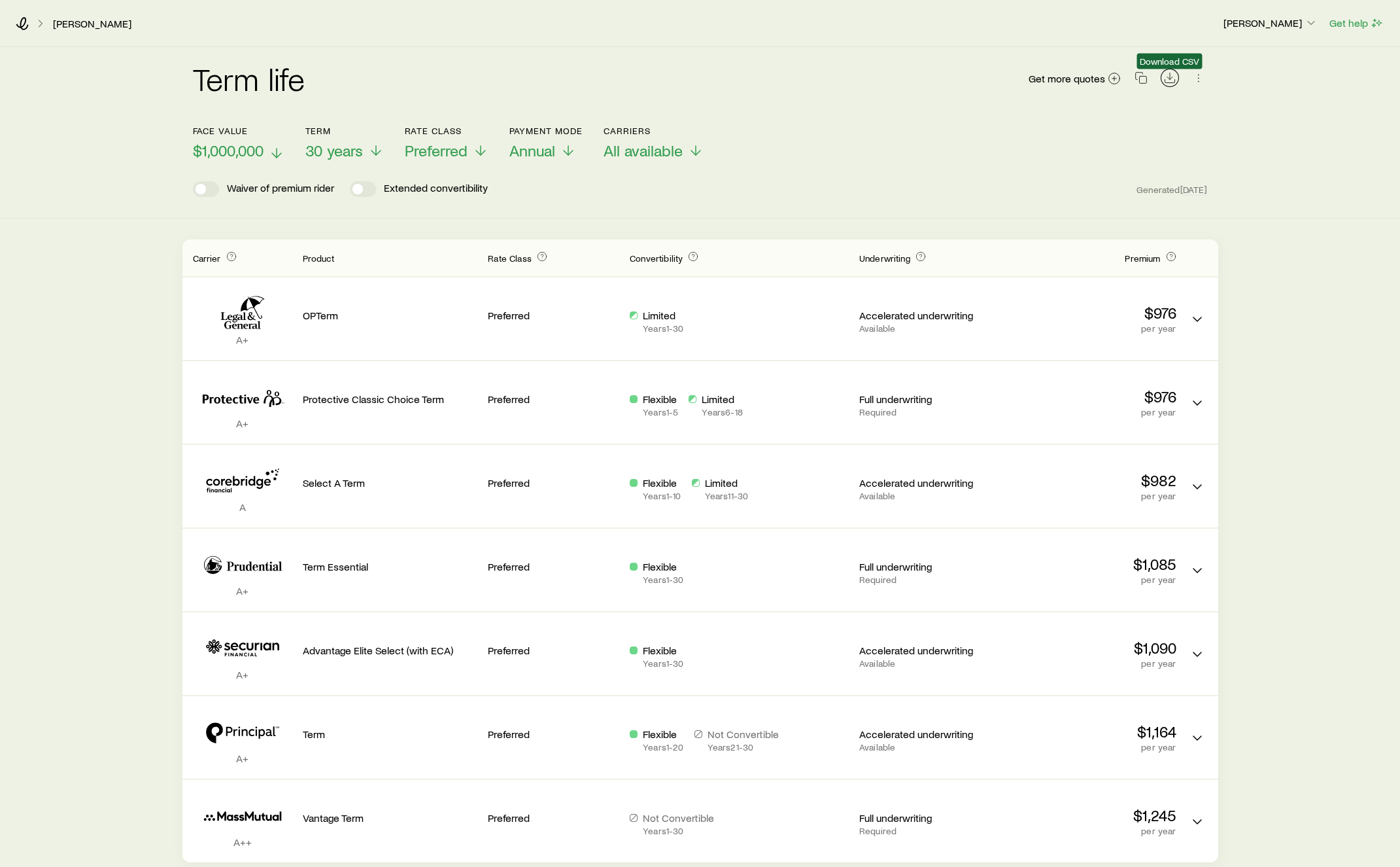
click at [1171, 79] on icon "Download CSV" at bounding box center [1170, 78] width 13 height 13
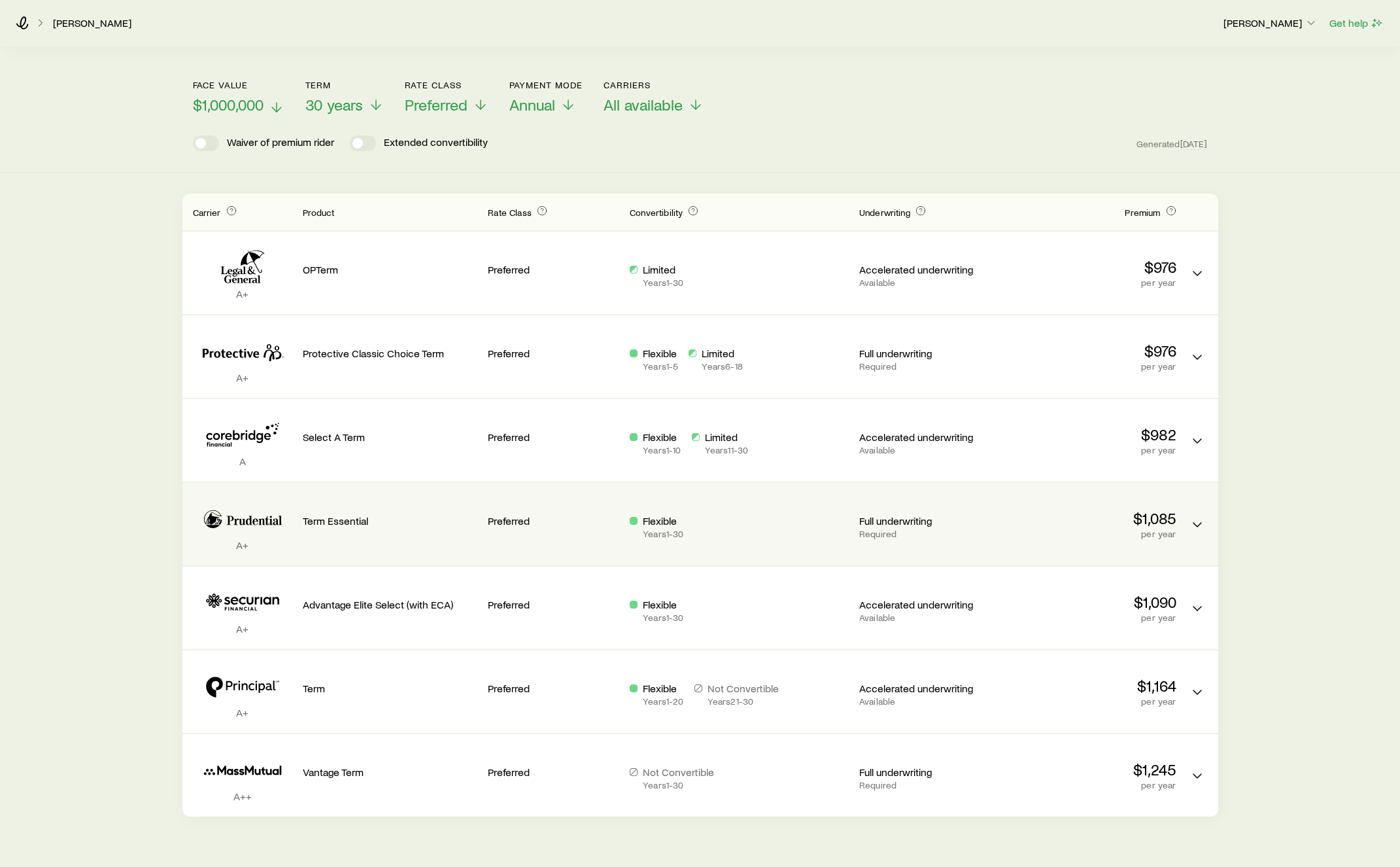
scroll to position [84, 0]
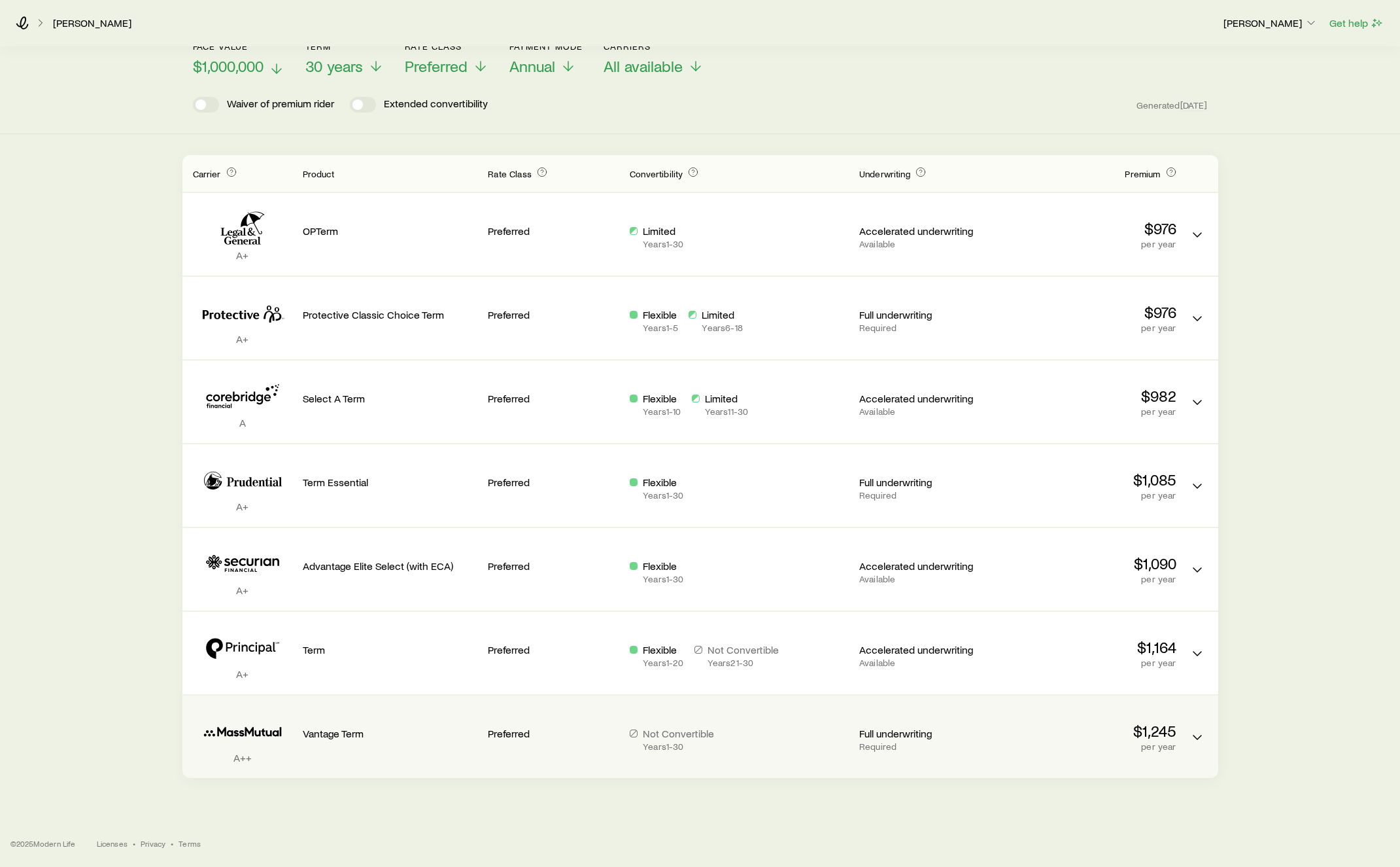
click at [354, 724] on div "Vantage Term" at bounding box center [390, 722] width 175 height 34
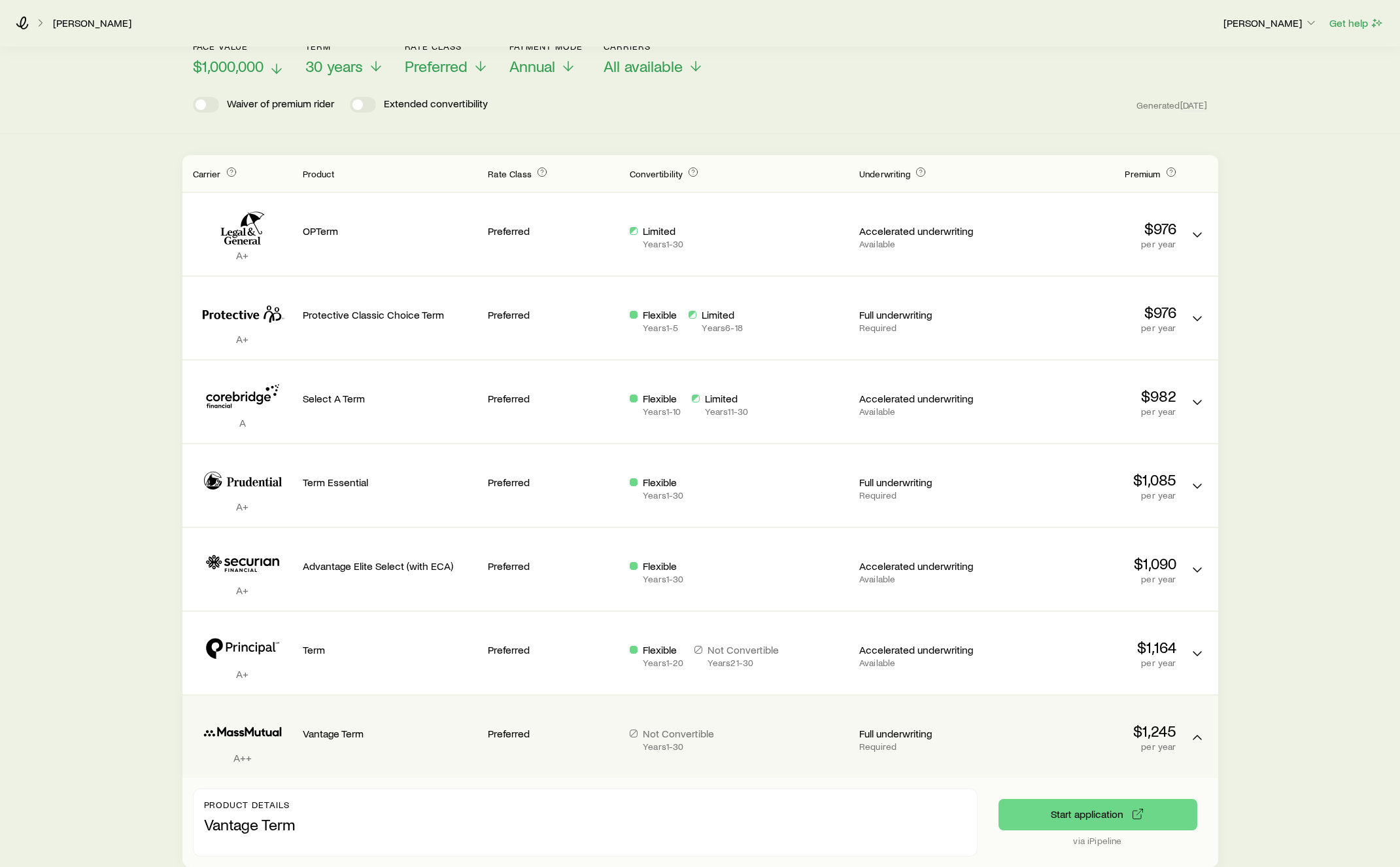
scroll to position [174, 0]
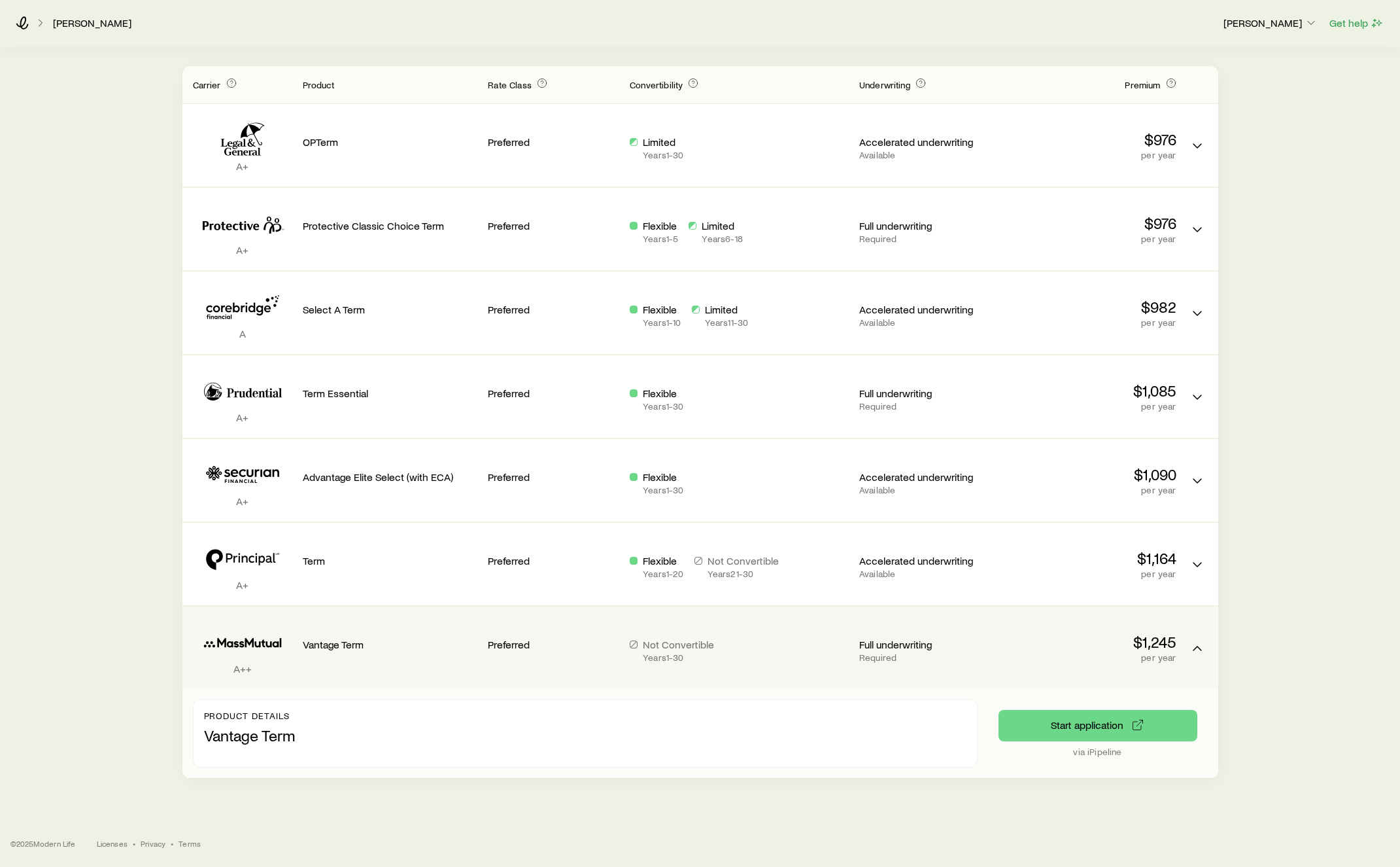
click at [308, 655] on div "Vantage Term" at bounding box center [390, 648] width 175 height 61
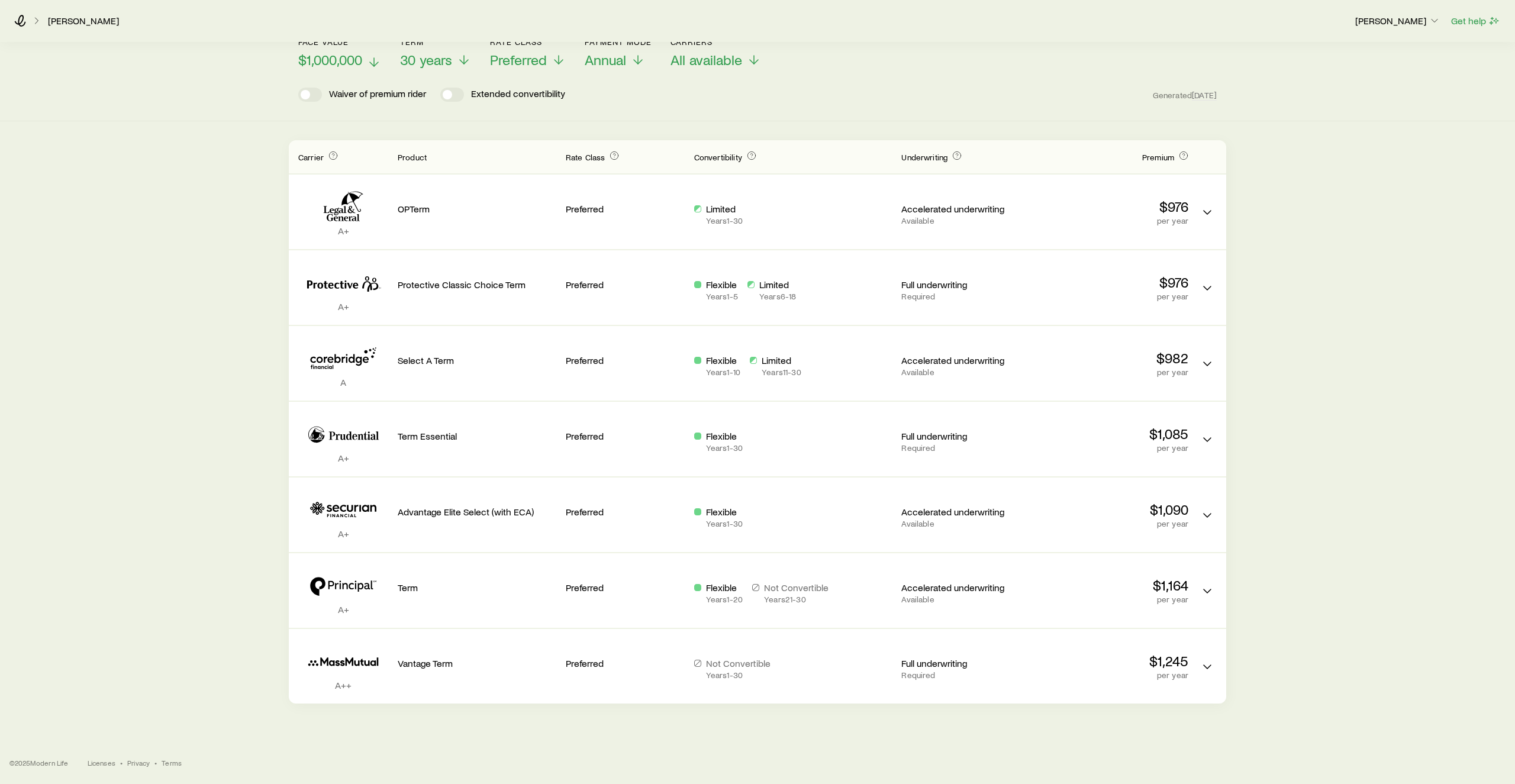
scroll to position [0, 0]
